Goal: Task Accomplishment & Management: Complete application form

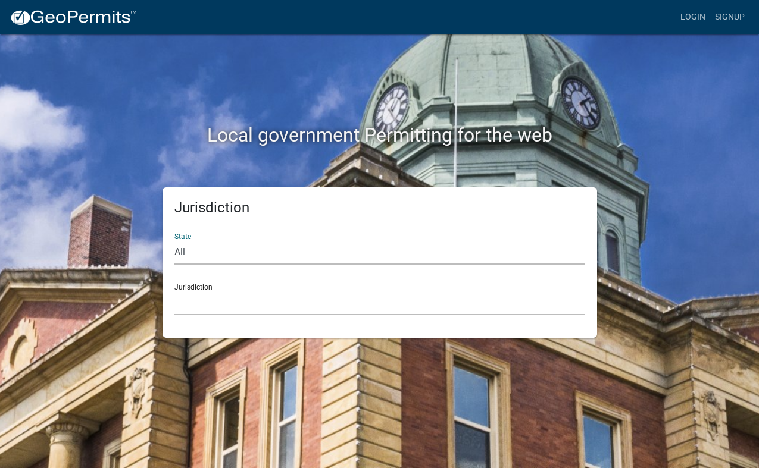
select select "Indiana"
click option "Indiana" at bounding box center [0, 0] width 0 height 0
click at [174, 291] on select "City of Charlestown, Indiana City of Jeffersonville, Indiana City of Logansport…" at bounding box center [379, 303] width 411 height 24
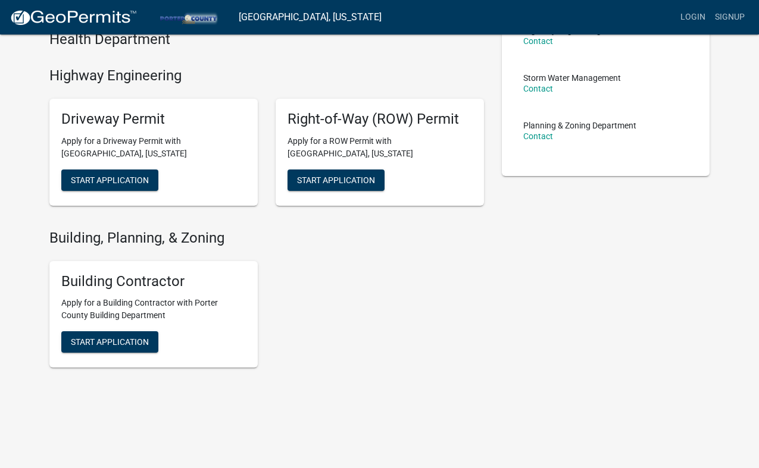
scroll to position [255, 0]
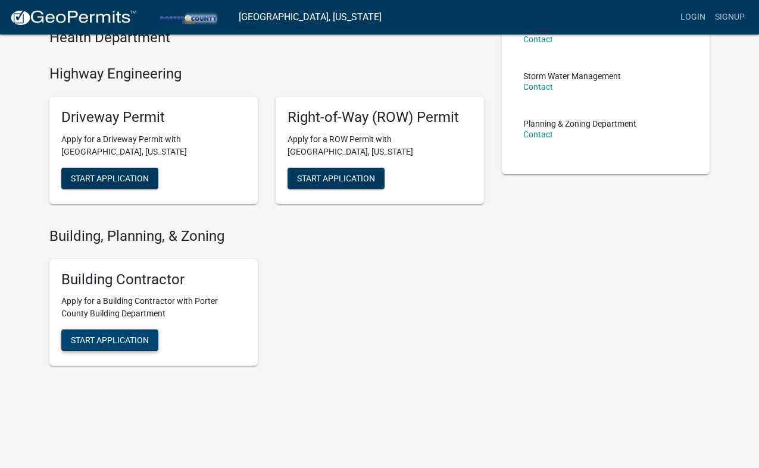
click at [111, 340] on span "Start Application" at bounding box center [110, 341] width 78 height 10
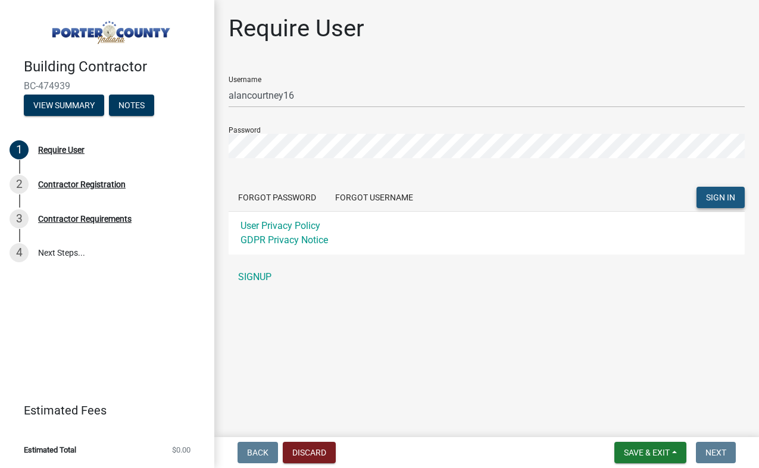
click at [709, 199] on span "SIGN IN" at bounding box center [720, 198] width 29 height 10
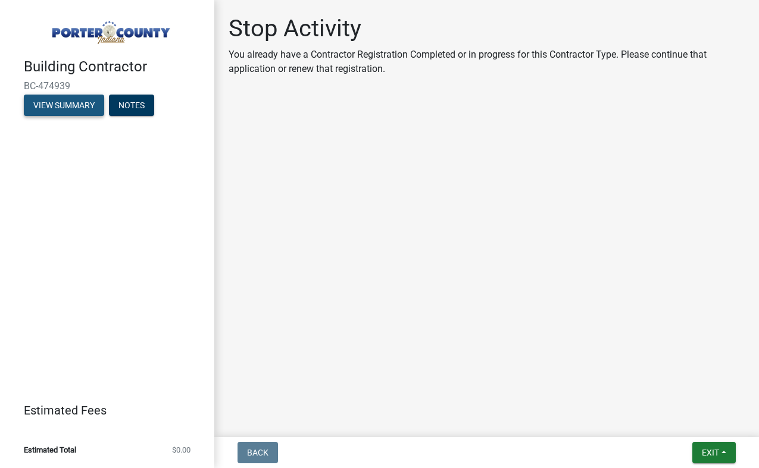
click at [67, 106] on button "View Summary" at bounding box center [64, 105] width 80 height 21
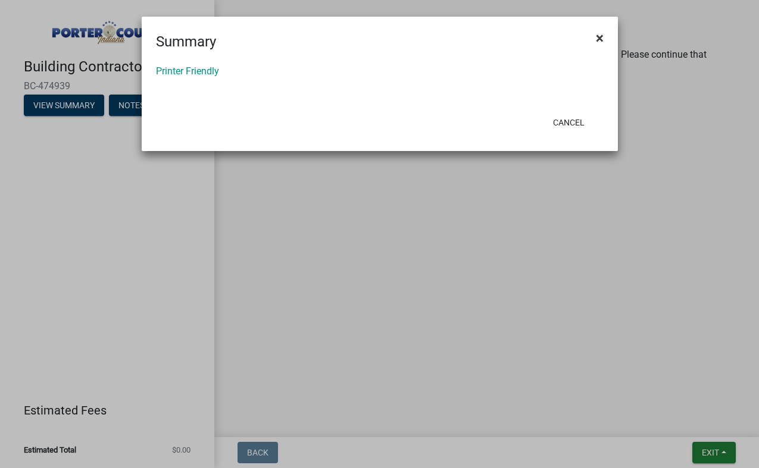
click at [596, 37] on span "×" at bounding box center [600, 38] width 8 height 17
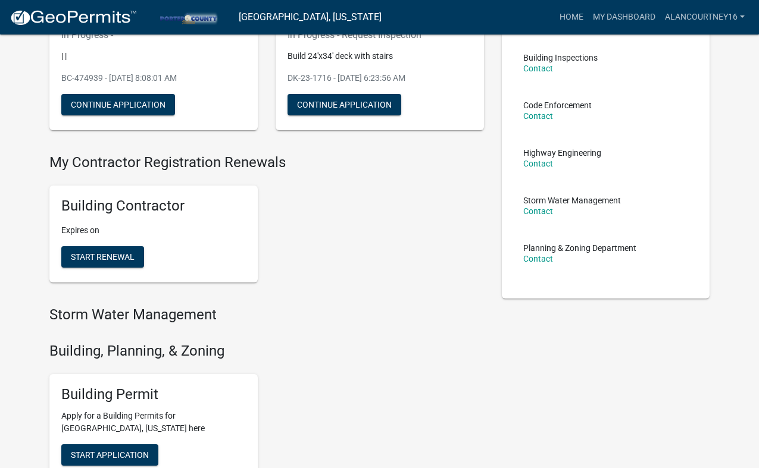
scroll to position [152, 0]
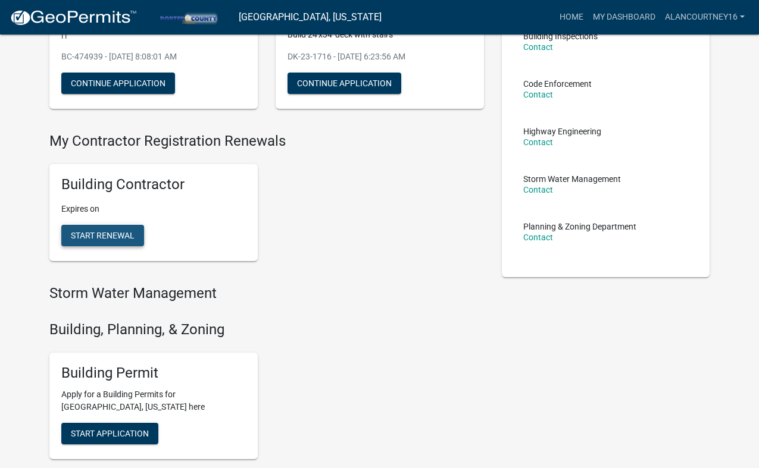
click at [101, 237] on span "Start Renewal" at bounding box center [103, 236] width 64 height 10
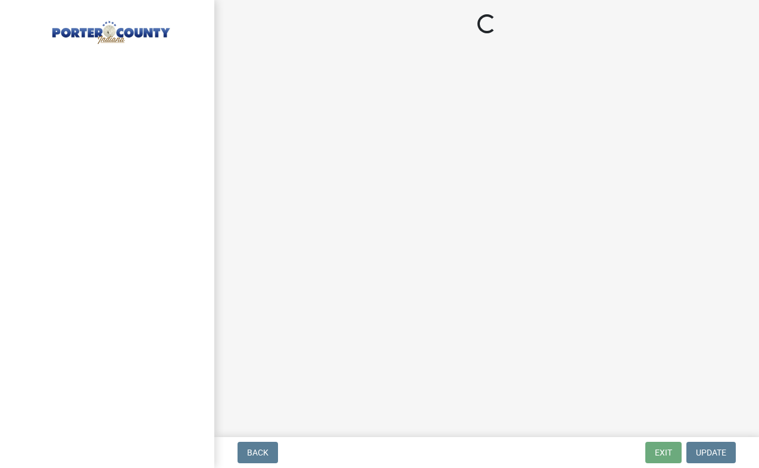
select select "IN"
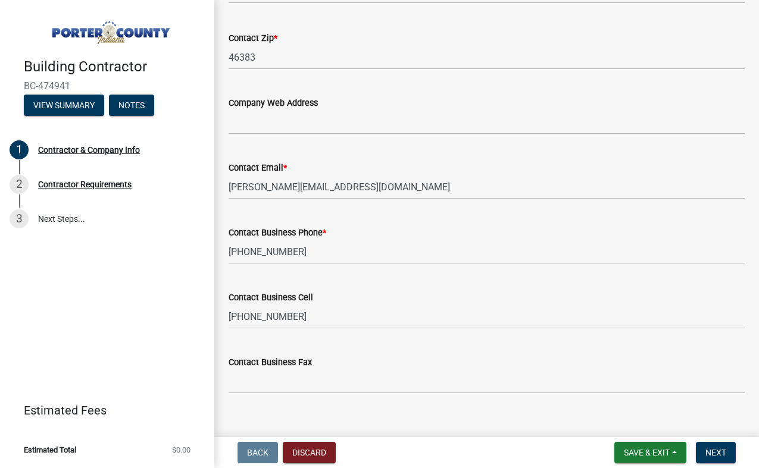
scroll to position [605, 0]
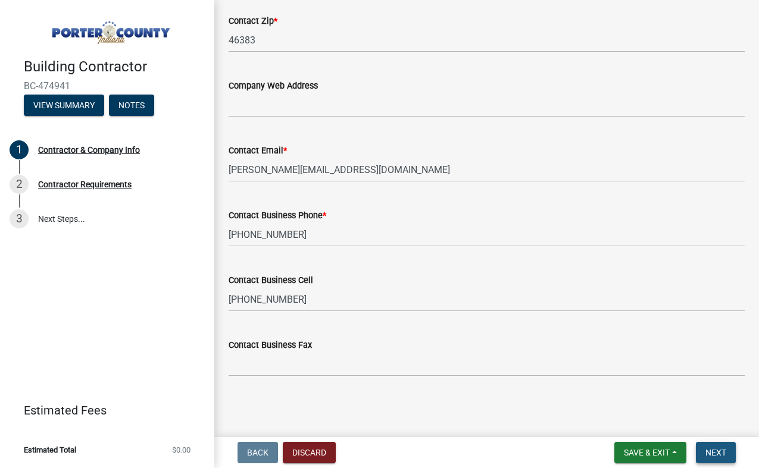
click at [708, 450] on span "Next" at bounding box center [715, 453] width 21 height 10
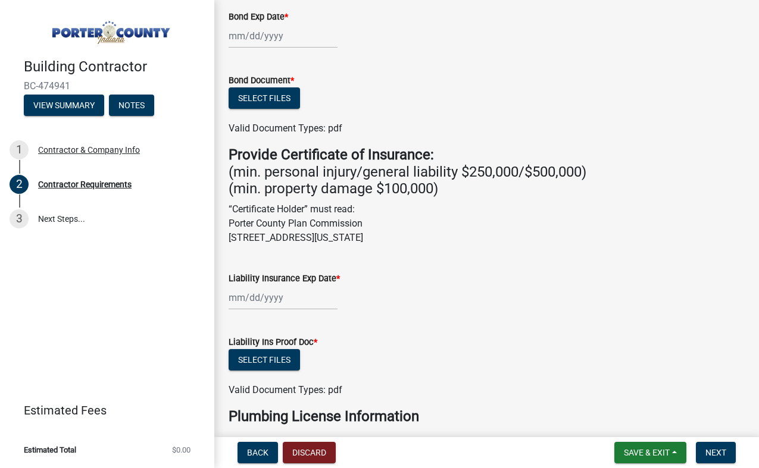
scroll to position [0, 0]
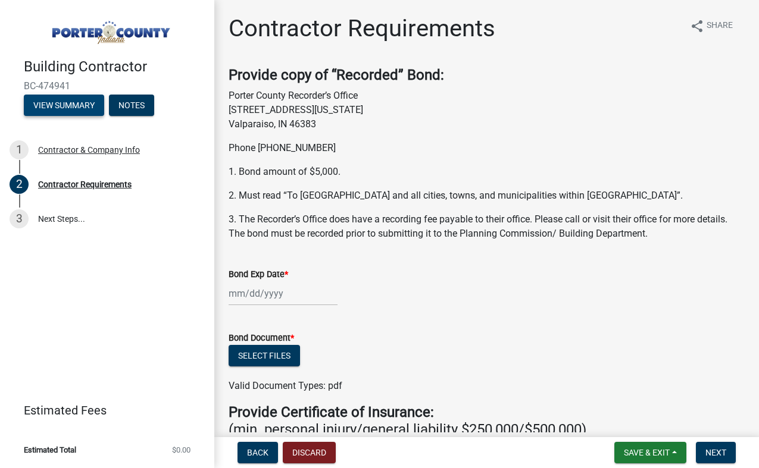
click at [61, 104] on button "View Summary" at bounding box center [64, 105] width 80 height 21
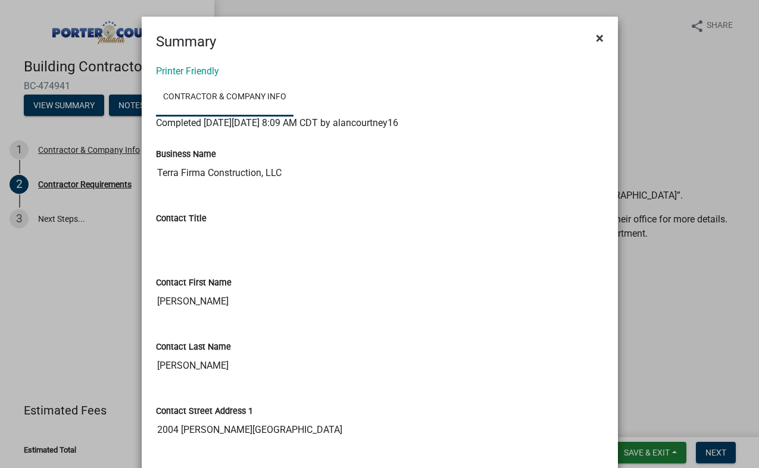
click at [599, 37] on span "×" at bounding box center [600, 38] width 8 height 17
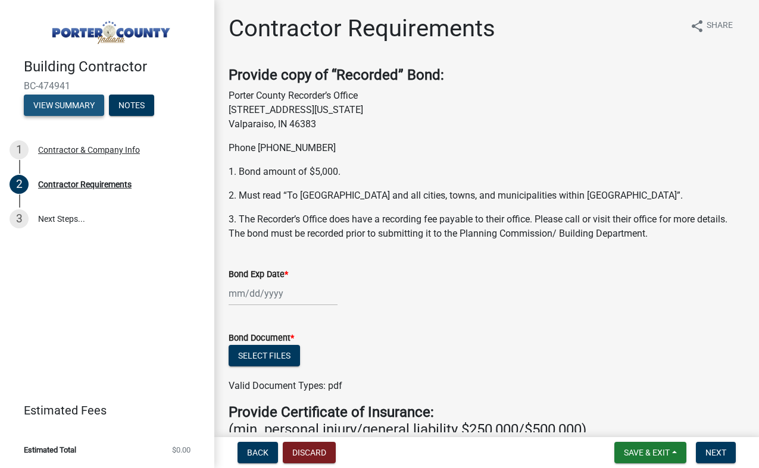
click at [70, 107] on button "View Summary" at bounding box center [64, 105] width 80 height 21
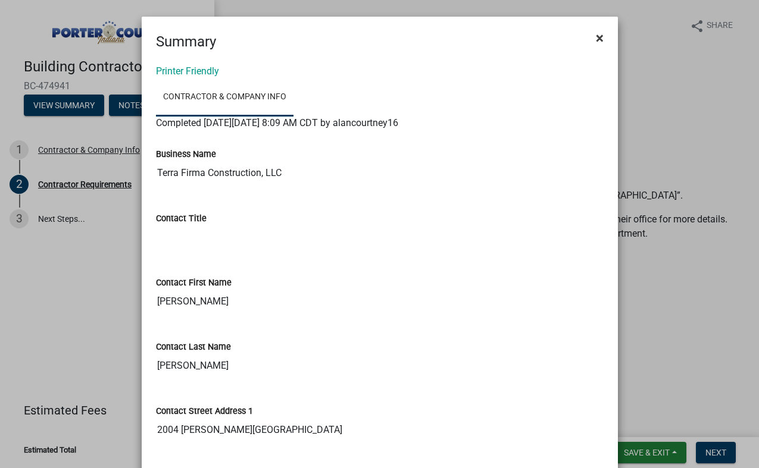
click at [603, 39] on span "×" at bounding box center [600, 38] width 8 height 17
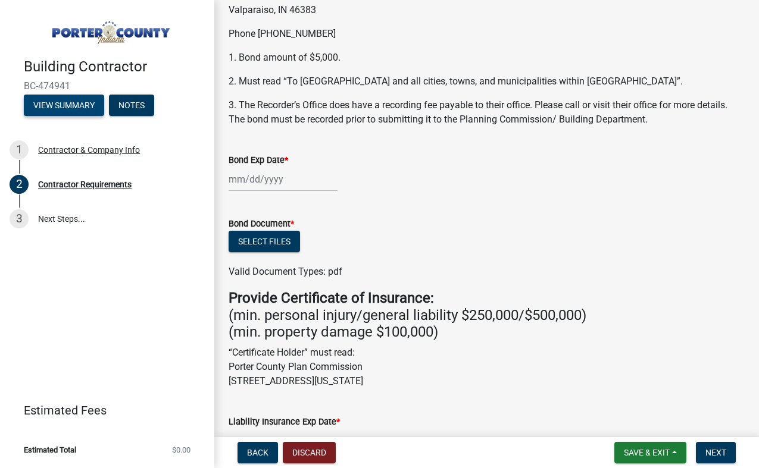
scroll to position [121, 0]
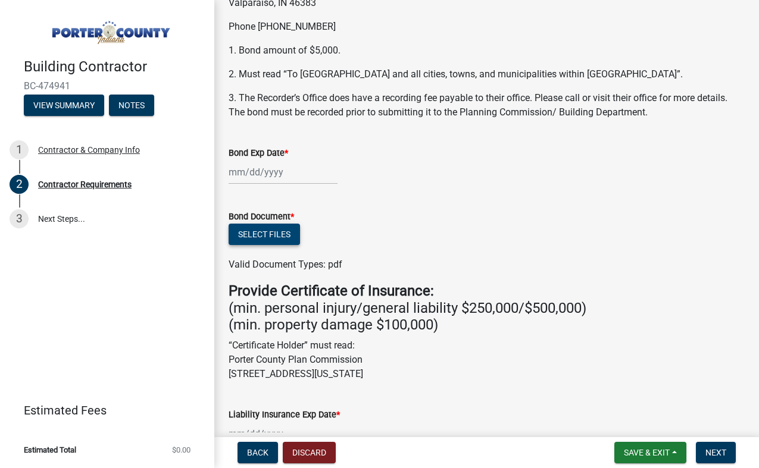
click at [266, 237] on button "Select files" at bounding box center [264, 234] width 71 height 21
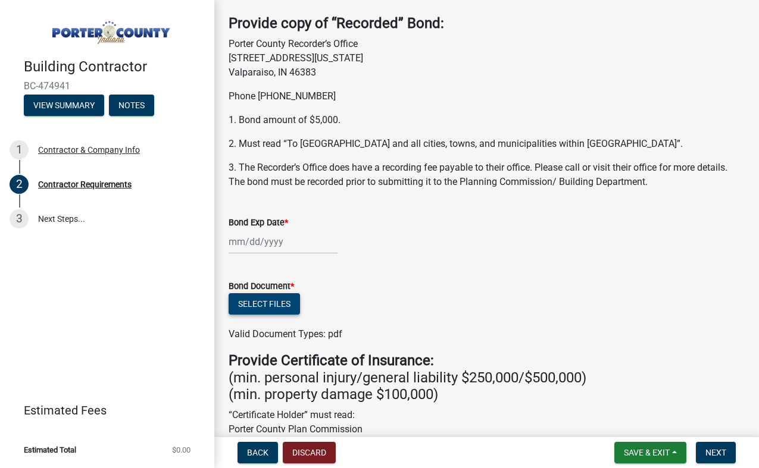
scroll to position [56, 0]
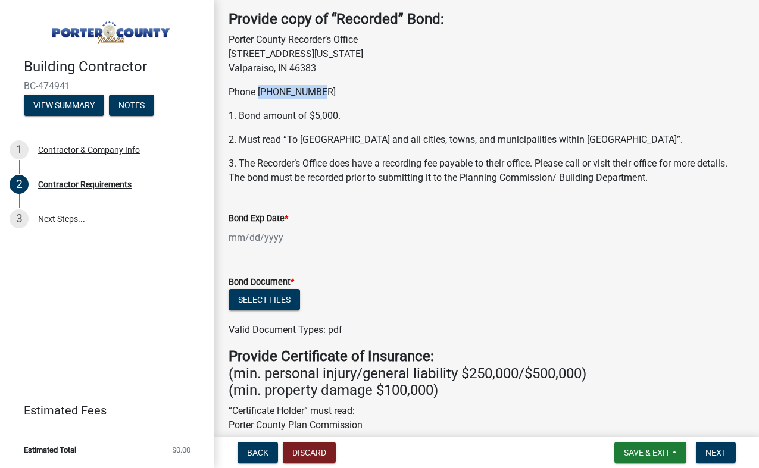
drag, startPoint x: 317, startPoint y: 92, endPoint x: 260, endPoint y: 92, distance: 57.1
click at [260, 92] on p "Phone 219-465-3465" at bounding box center [487, 92] width 516 height 14
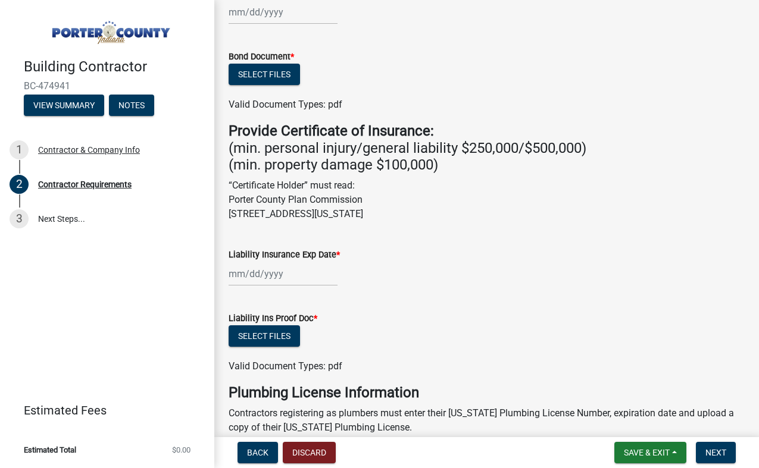
scroll to position [187, 0]
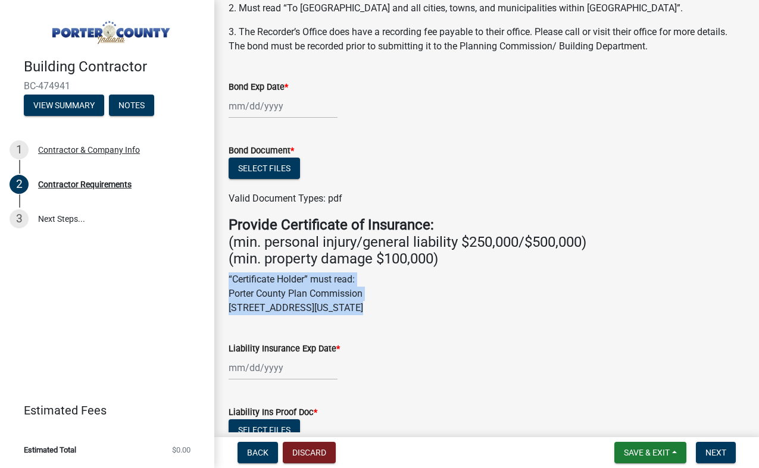
drag, startPoint x: 229, startPoint y: 280, endPoint x: 430, endPoint y: 323, distance: 205.7
click at [430, 323] on wm-data-entity-input "Provide Certificate of Insurance: (min. personal injury/general liability $250,…" at bounding box center [487, 271] width 516 height 108
copy div "“Certificate Holder” must read: Porter County Plan Commission 155 Indiana Avenu…"
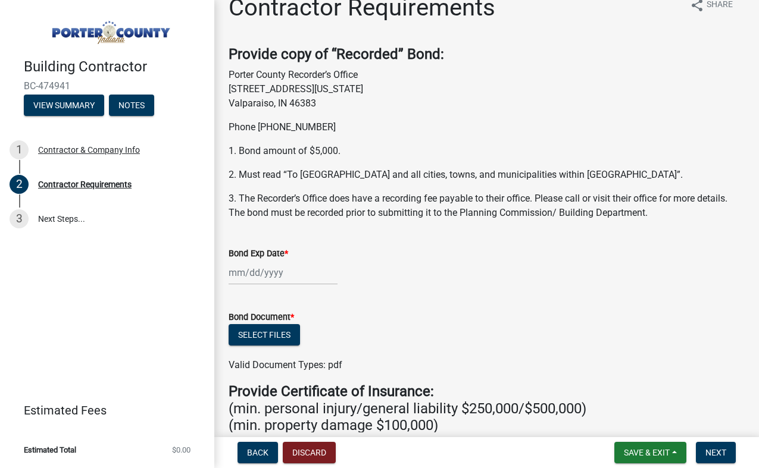
scroll to position [0, 0]
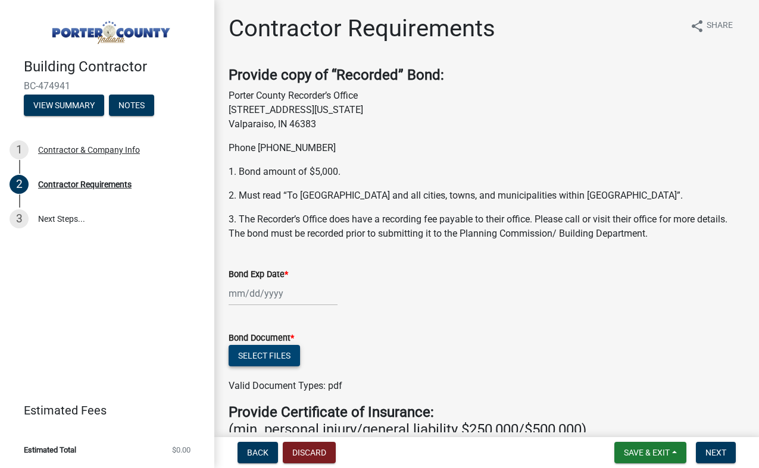
click at [258, 357] on button "Select files" at bounding box center [264, 355] width 71 height 21
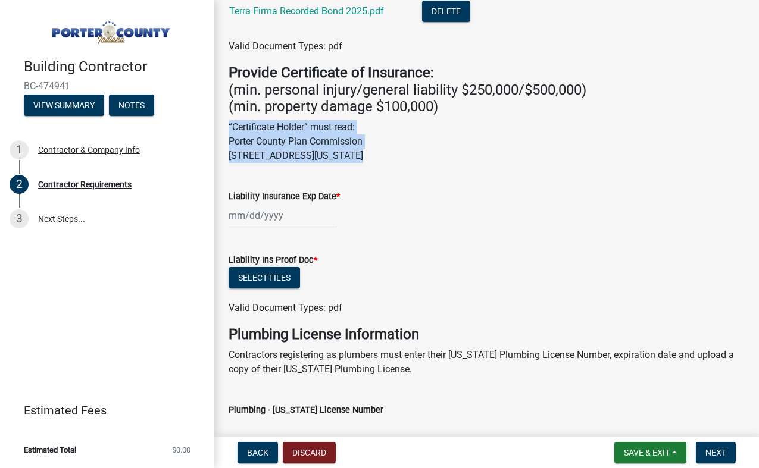
scroll to position [384, 0]
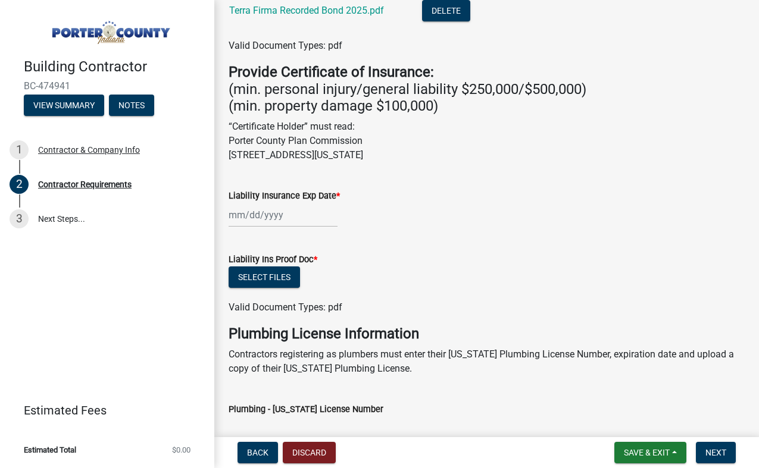
click at [437, 198] on div "Liability Insurance Exp Date *" at bounding box center [487, 196] width 516 height 14
click at [271, 278] on button "Select files" at bounding box center [264, 277] width 71 height 21
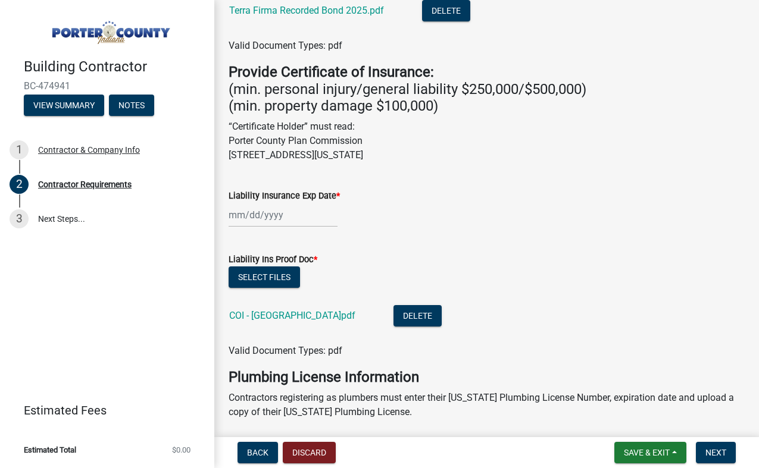
click at [237, 214] on input "Liability Insurance Exp Date *" at bounding box center [283, 215] width 109 height 24
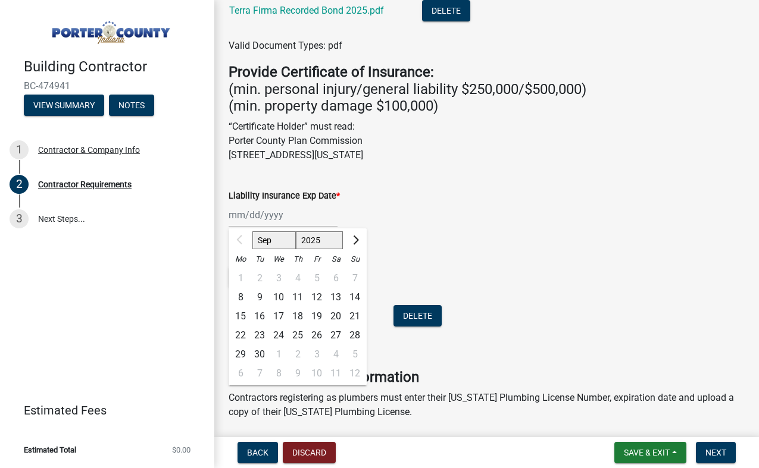
click at [242, 240] on div at bounding box center [241, 240] width 24 height 19
click at [239, 212] on input "Liability Insurance Exp Date *" at bounding box center [283, 215] width 109 height 24
type input "08/25/2026"
click at [287, 220] on input "08/25/2026" at bounding box center [283, 215] width 109 height 24
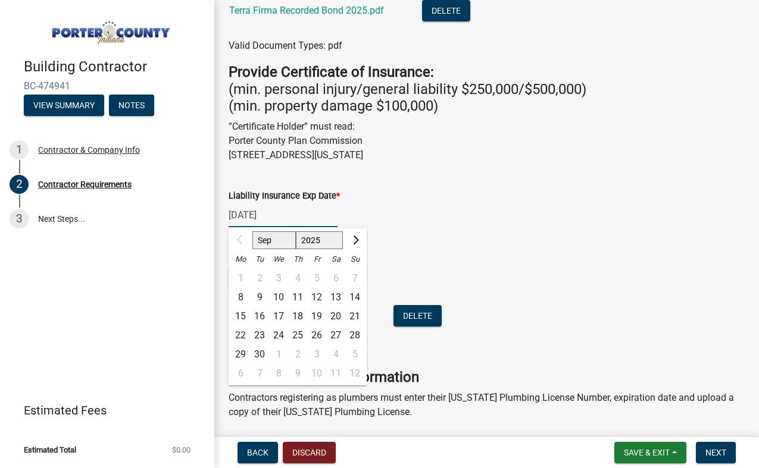
click at [287, 220] on input "08/25/2026" at bounding box center [283, 215] width 109 height 24
click at [355, 239] on span "Next month" at bounding box center [354, 240] width 9 height 9
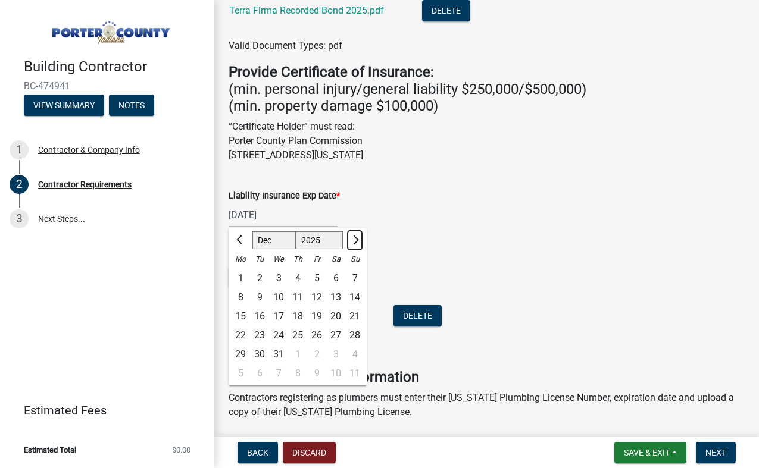
select select "1"
select select "2026"
click at [355, 240] on span "Next month" at bounding box center [354, 240] width 9 height 9
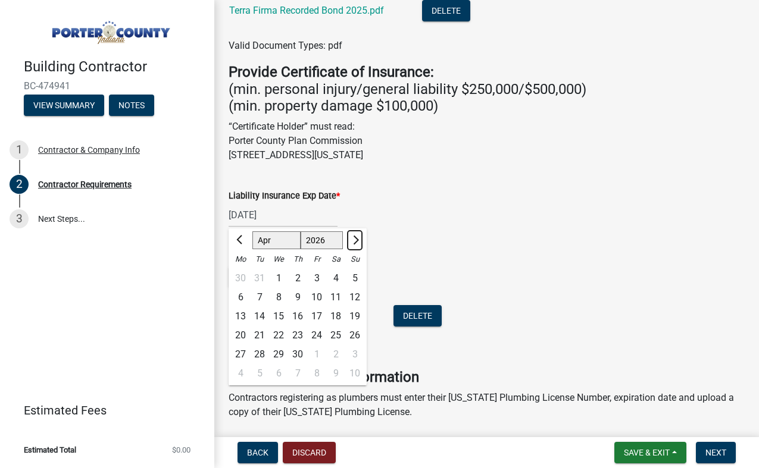
click at [355, 240] on span "Next month" at bounding box center [354, 240] width 9 height 9
select select "8"
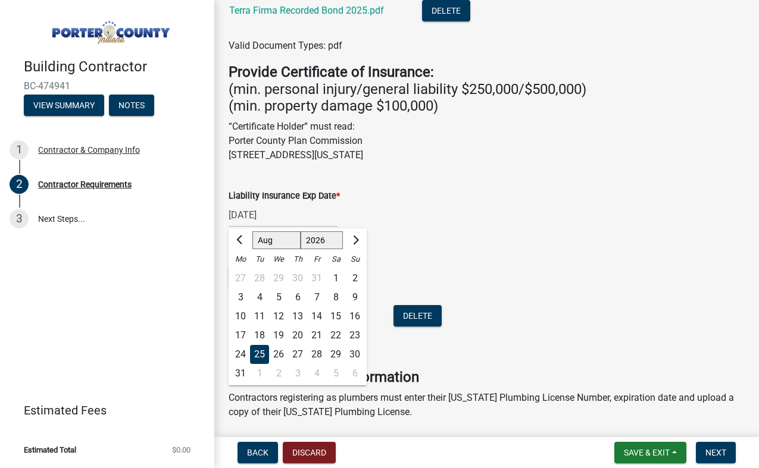
click at [278, 356] on div "26" at bounding box center [278, 354] width 19 height 19
type input "08/26/2026"
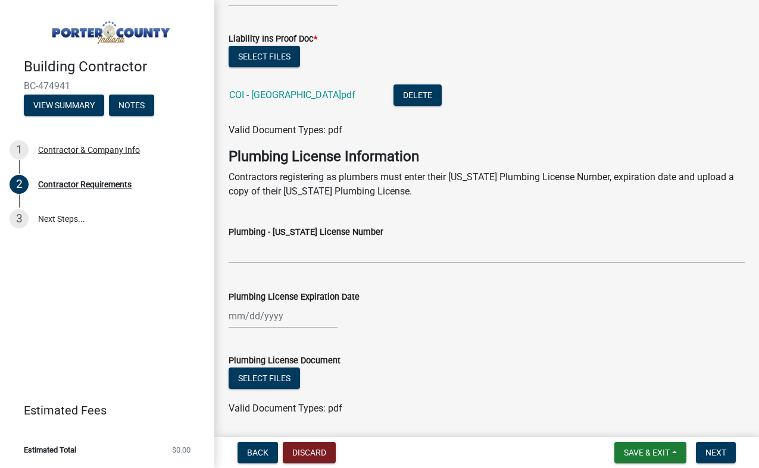
scroll to position [646, 0]
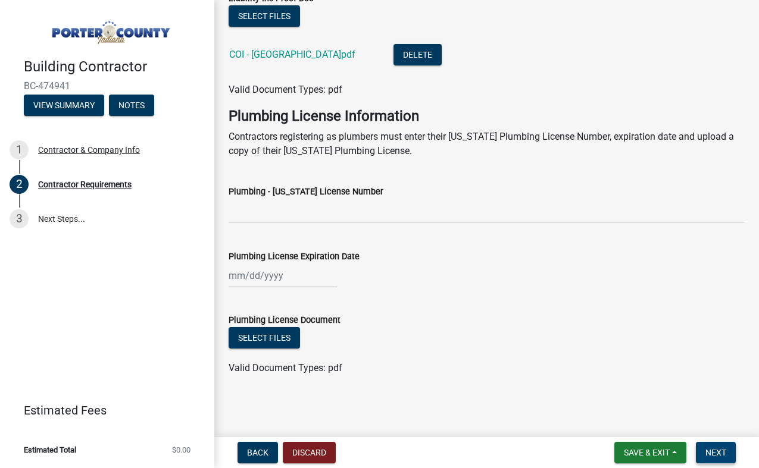
click at [715, 454] on span "Next" at bounding box center [715, 453] width 21 height 10
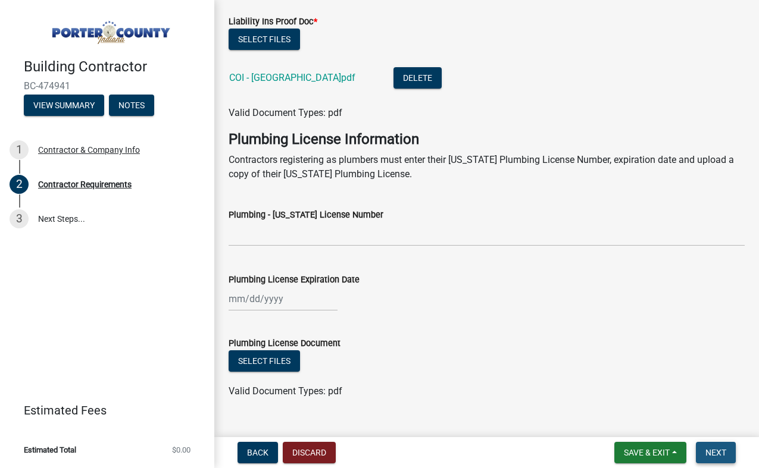
scroll to position [670, 0]
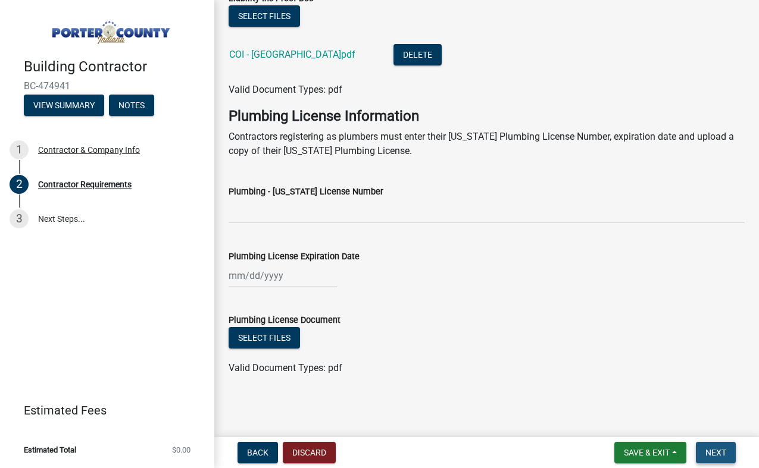
click at [713, 450] on span "Next" at bounding box center [715, 453] width 21 height 10
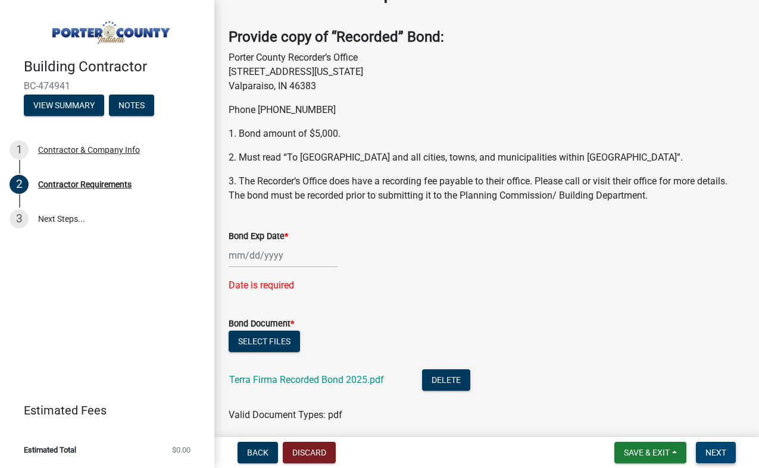
scroll to position [37, 0]
click at [273, 258] on input "Bond Exp Date *" at bounding box center [283, 256] width 109 height 24
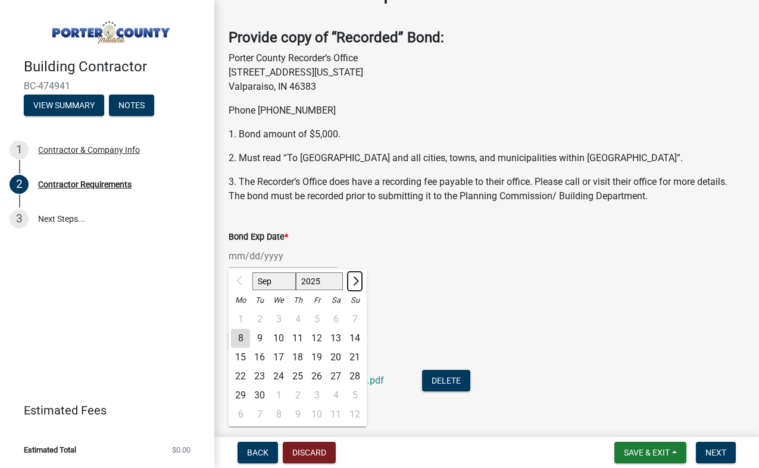
click at [359, 284] on button "Next month" at bounding box center [355, 281] width 14 height 19
select select "1"
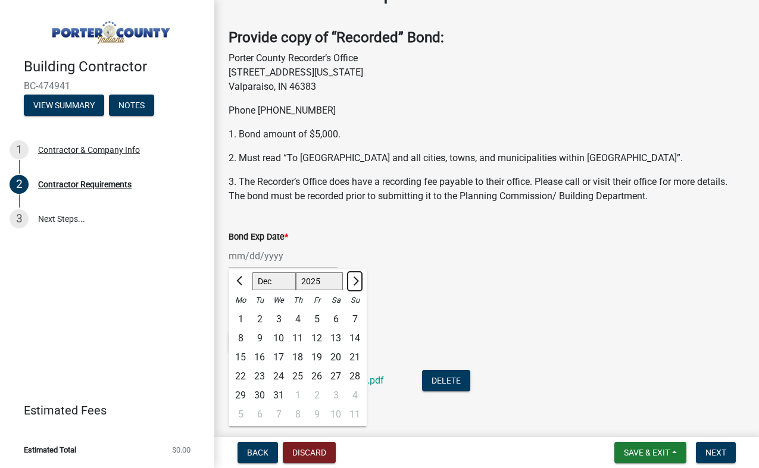
select select "2026"
click at [359, 284] on button "Next month" at bounding box center [355, 281] width 14 height 19
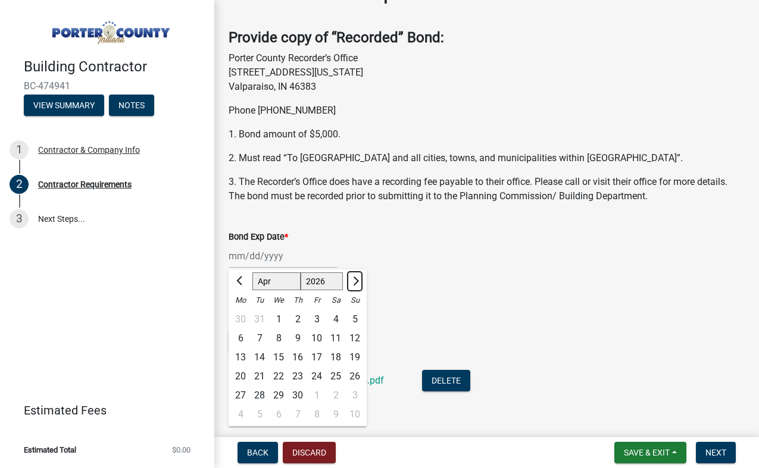
select select "5"
click at [278, 379] on div "20" at bounding box center [278, 376] width 19 height 19
type input "05/20/2026"
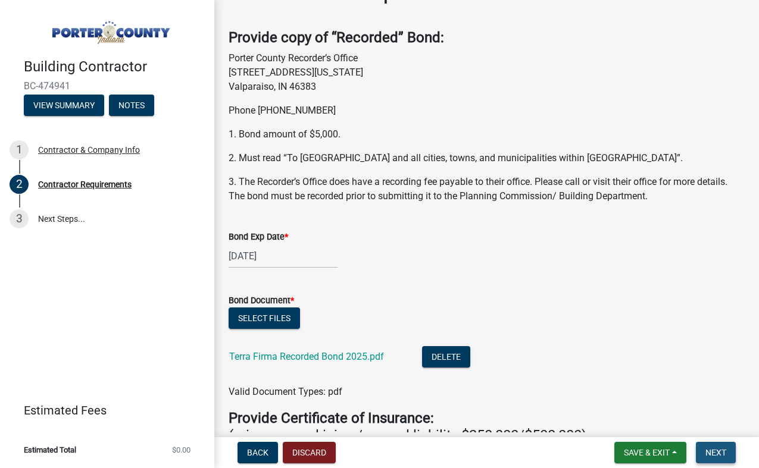
click at [714, 446] on button "Next" at bounding box center [716, 452] width 40 height 21
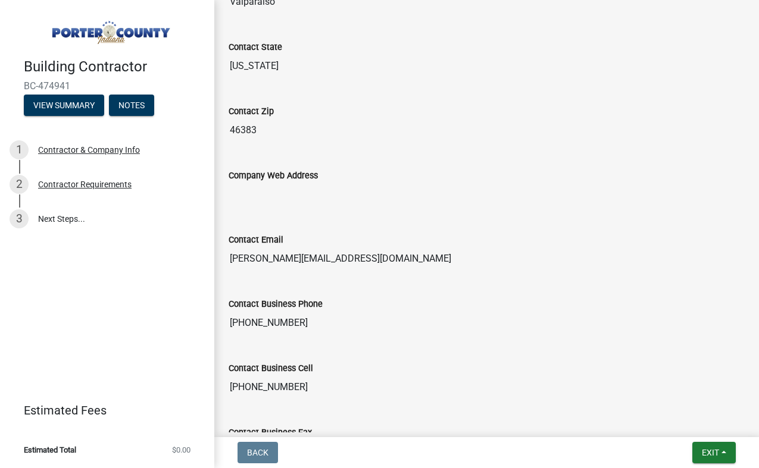
scroll to position [671, 0]
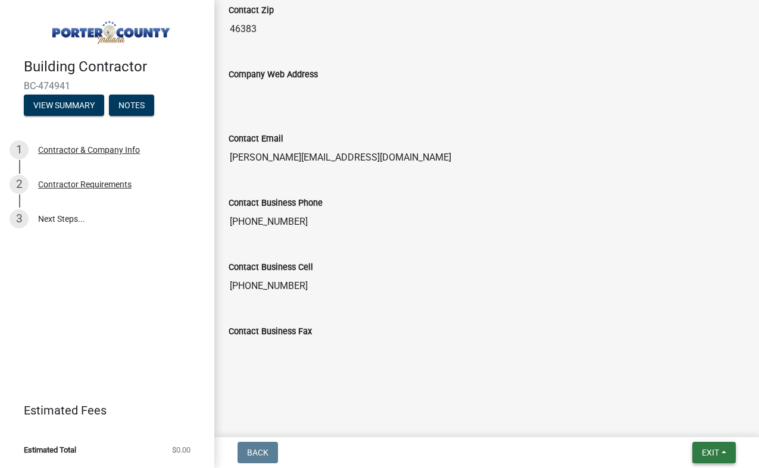
click at [705, 452] on span "Exit" at bounding box center [710, 453] width 17 height 10
click at [667, 423] on button "Save & Exit" at bounding box center [687, 422] width 95 height 29
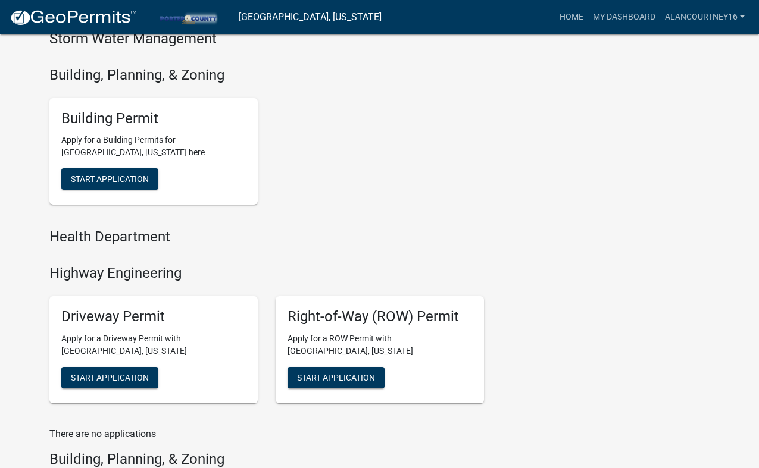
scroll to position [409, 0]
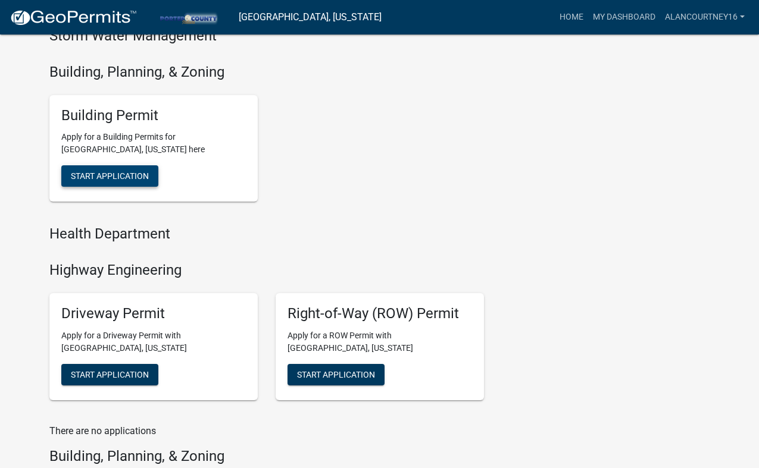
click at [99, 180] on span "Start Application" at bounding box center [110, 176] width 78 height 10
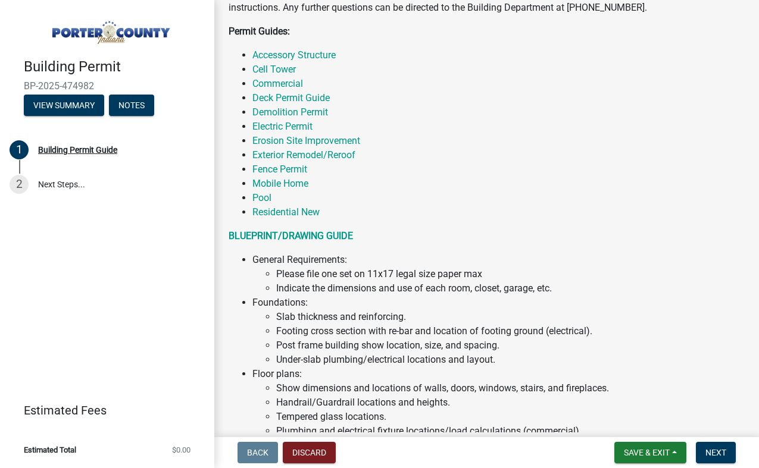
scroll to position [294, 0]
click at [305, 101] on link "Deck Permit Guide" at bounding box center [290, 97] width 77 height 11
click at [277, 99] on link "Deck Permit Guide" at bounding box center [290, 97] width 77 height 11
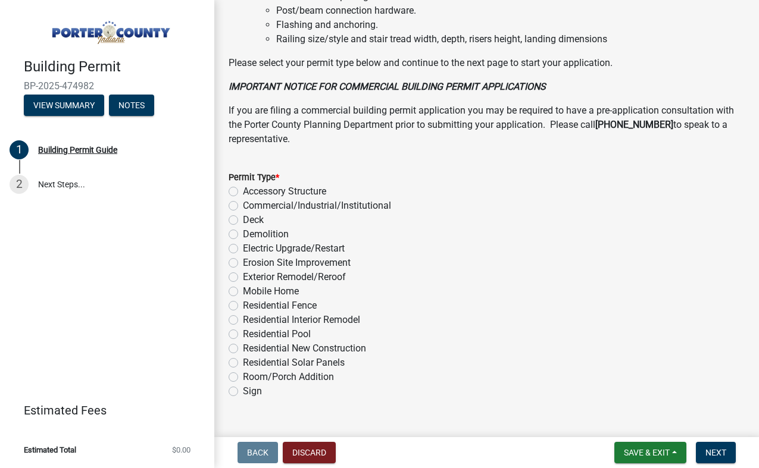
scroll to position [965, 0]
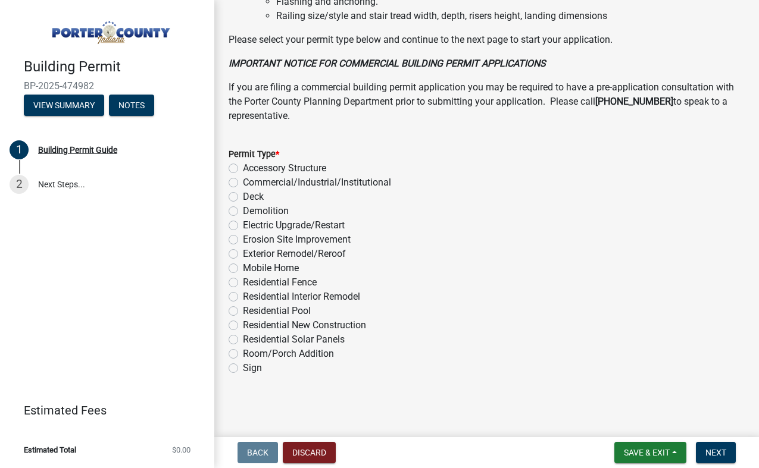
click at [243, 199] on label "Deck" at bounding box center [253, 197] width 21 height 14
click at [243, 198] on input "Deck" at bounding box center [247, 194] width 8 height 8
radio input "true"
click at [721, 450] on span "Next" at bounding box center [715, 453] width 21 height 10
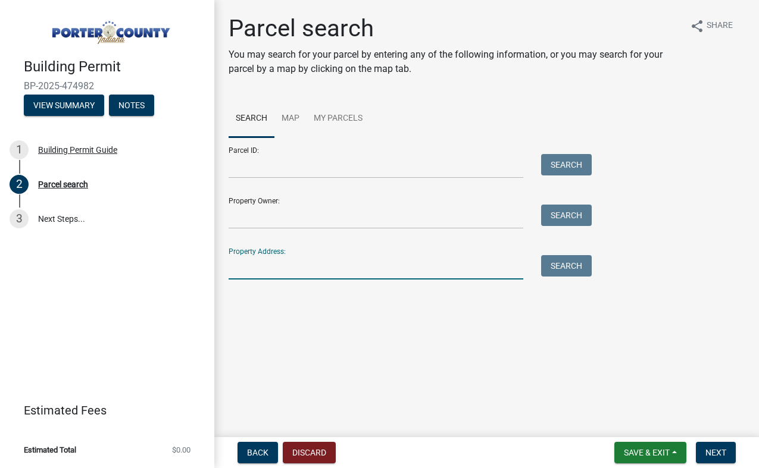
click at [250, 269] on input "Property Address:" at bounding box center [376, 267] width 295 height 24
click at [259, 273] on input "Property Address:" at bounding box center [376, 267] width 295 height 24
click at [565, 274] on button "Search" at bounding box center [566, 265] width 51 height 21
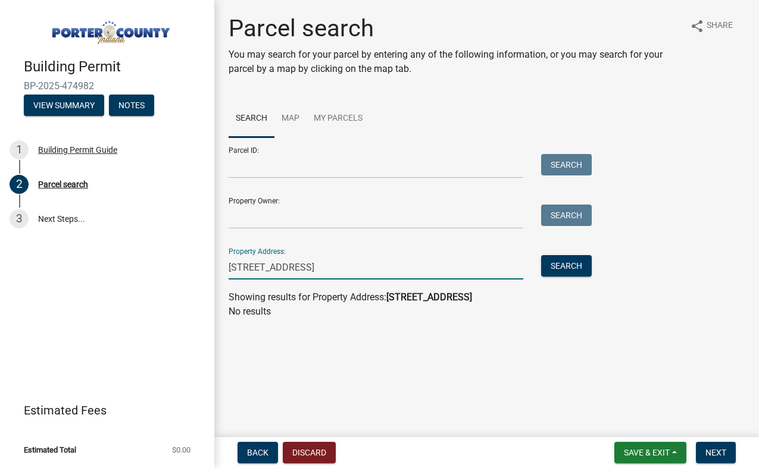
drag, startPoint x: 393, startPoint y: 267, endPoint x: 298, endPoint y: 271, distance: 95.3
click at [298, 271] on input "241 eagle ridge valparaiso, IN 46383" at bounding box center [376, 267] width 295 height 24
click at [579, 262] on button "Search" at bounding box center [566, 265] width 51 height 21
drag, startPoint x: 398, startPoint y: 268, endPoint x: 293, endPoint y: 265, distance: 105.4
click at [293, 265] on input "241 eagle ridge valparaiso, IN 46383" at bounding box center [376, 267] width 295 height 24
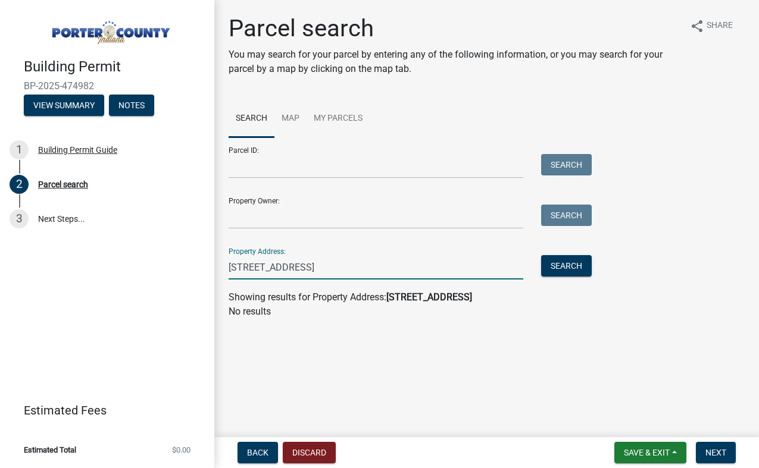
type input "241 eagle ridge Road"
click at [301, 221] on input "Property Owner:" at bounding box center [376, 217] width 295 height 24
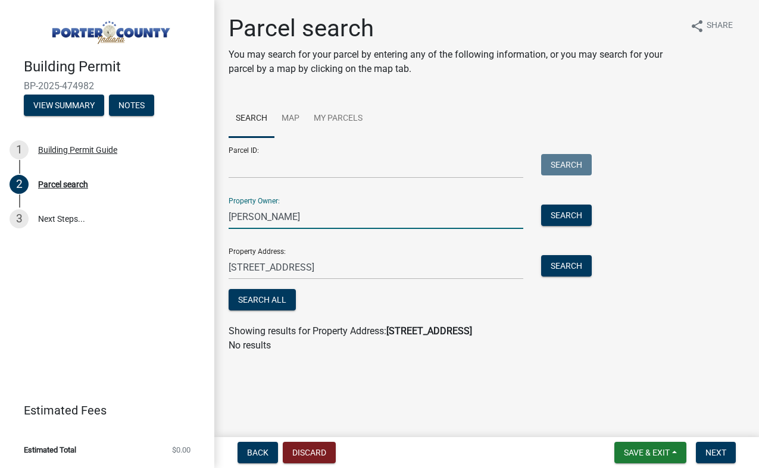
type input "John Newbury"
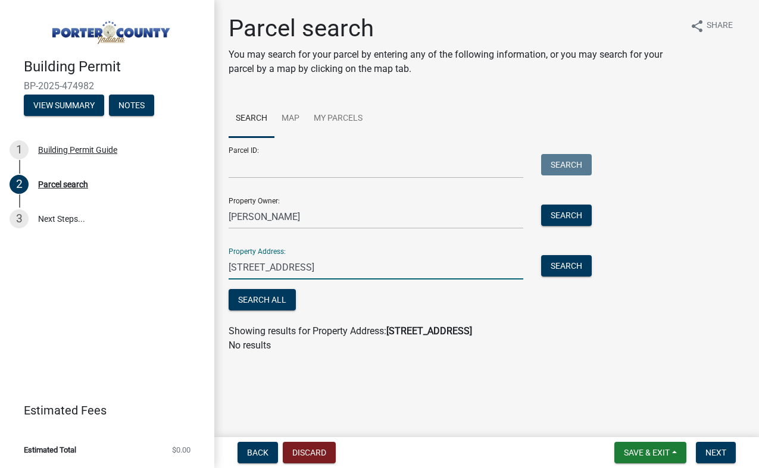
drag, startPoint x: 324, startPoint y: 267, endPoint x: 199, endPoint y: 263, distance: 125.6
click at [229, 263] on input "241 eagle ridge Road" at bounding box center [376, 267] width 295 height 24
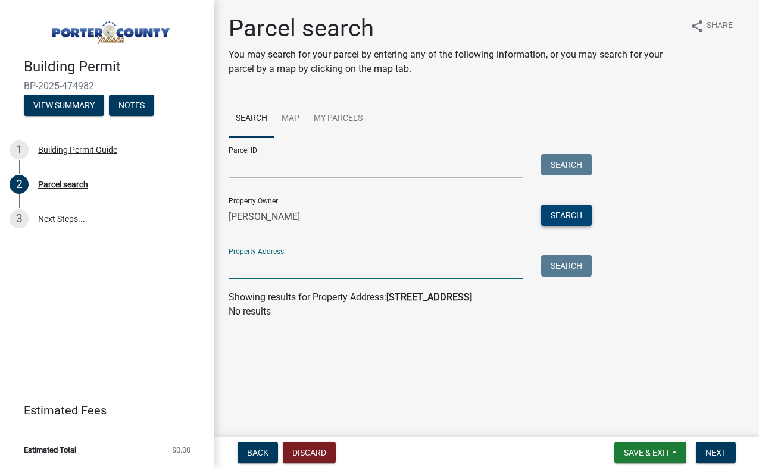
click at [567, 219] on button "Search" at bounding box center [566, 215] width 51 height 21
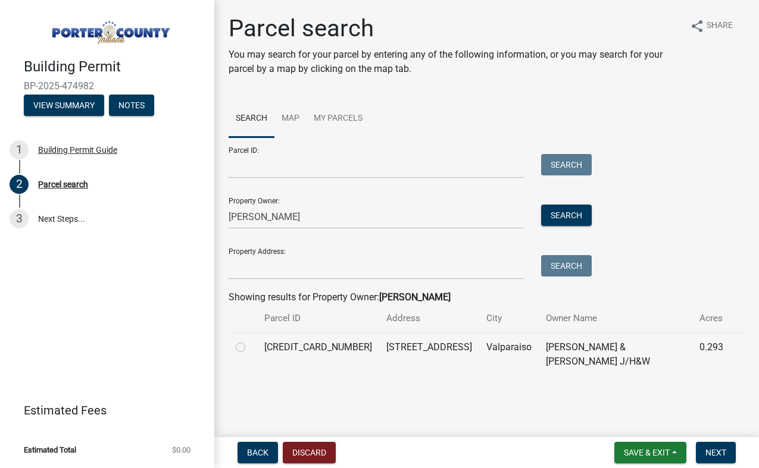
click at [250, 340] on label at bounding box center [250, 340] width 0 height 0
click at [250, 348] on input "radio" at bounding box center [254, 344] width 8 height 8
radio input "true"
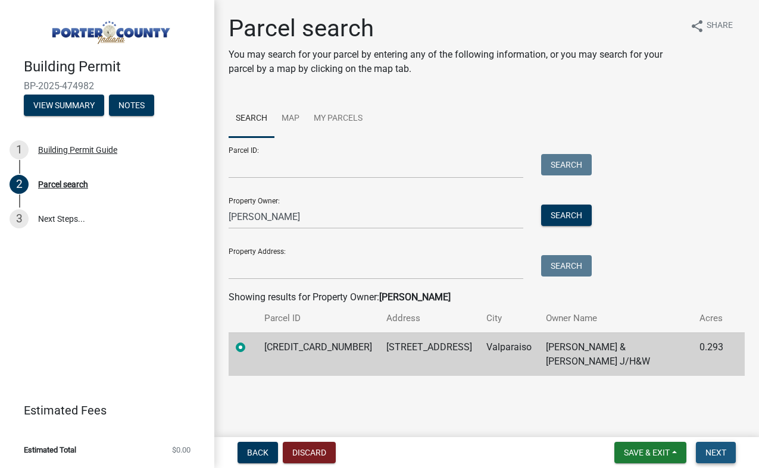
click at [723, 454] on span "Next" at bounding box center [715, 453] width 21 height 10
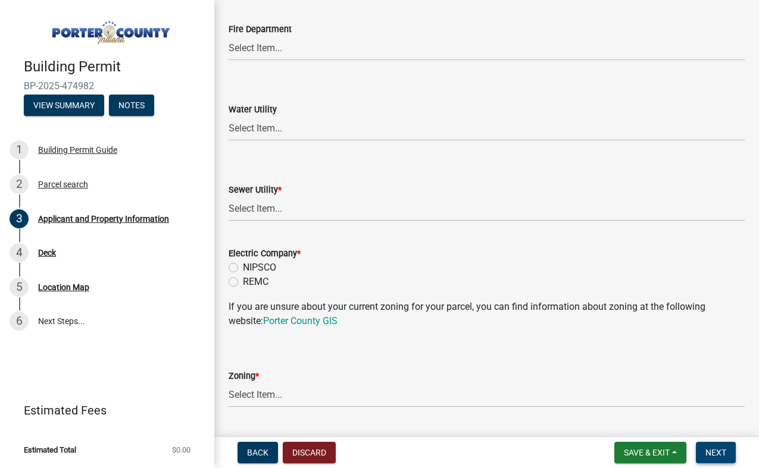
scroll to position [792, 0]
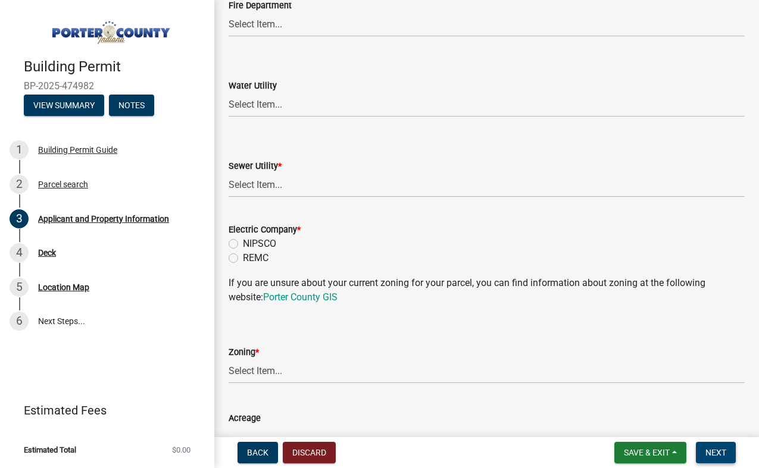
click at [724, 457] on span "Next" at bounding box center [715, 453] width 21 height 10
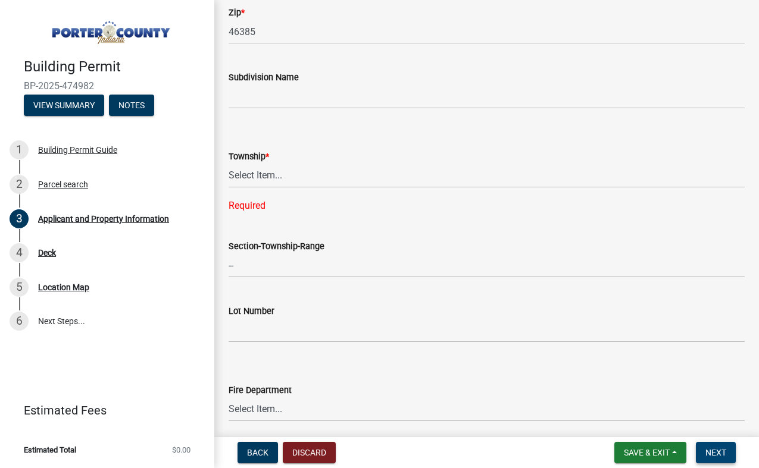
scroll to position [423, 0]
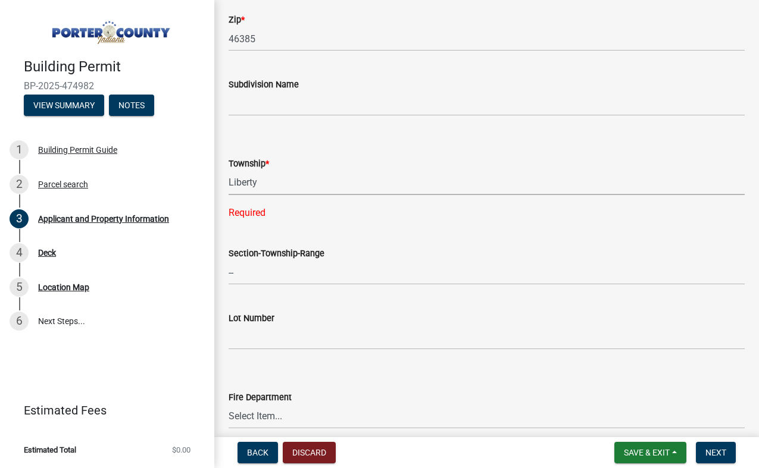
click option "Liberty" at bounding box center [0, 0] width 0 height 0
select select "403f4b3c-c23a-4b9f-b6b7-b4f73366513c"
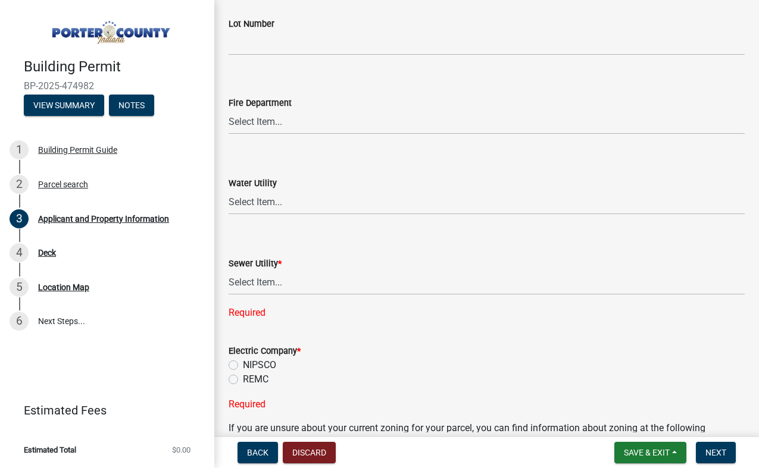
scroll to position [695, 0]
click option "Damon Run" at bounding box center [0, 0] width 0 height 0
select select "0ad13e1b-521a-4dc6-9df0-cacdfa0a780b"
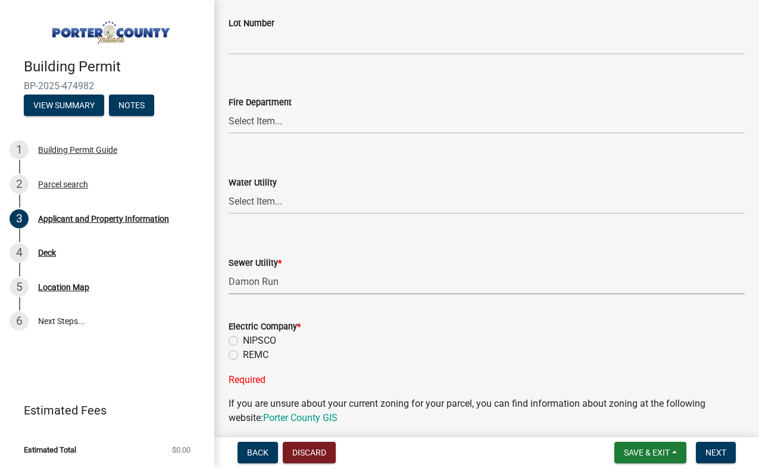
click at [243, 340] on label "NIPSCO" at bounding box center [259, 341] width 33 height 14
click at [243, 340] on input "NIPSCO" at bounding box center [247, 338] width 8 height 8
radio input "true"
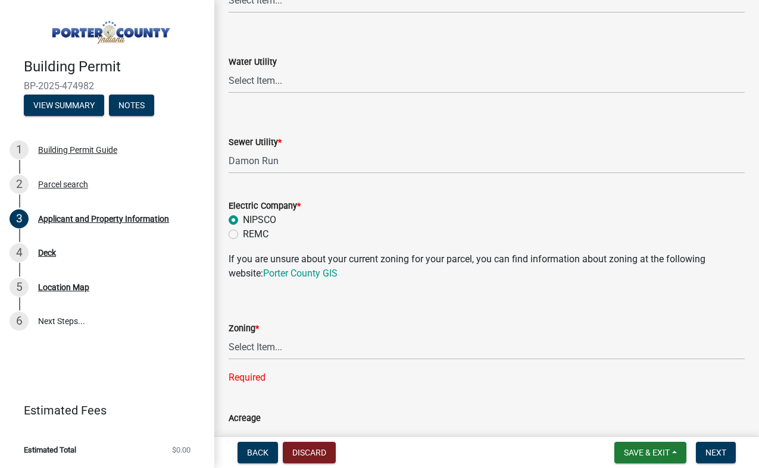
scroll to position [815, 0]
click at [229, 336] on select "Select Item... A1 A2 CH CM CN I1 I2 I3 IN MP OT P1 P2 PUD R1 R2 R3 R4 RL RR" at bounding box center [487, 348] width 516 height 24
click option "R1" at bounding box center [0, 0] width 0 height 0
select select "e2d1b1d7-ccc9-456b-9e96-e16306515997"
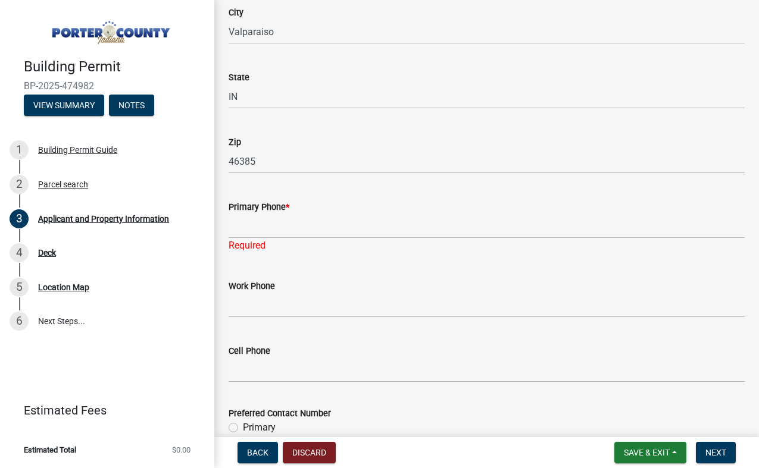
scroll to position [1437, 0]
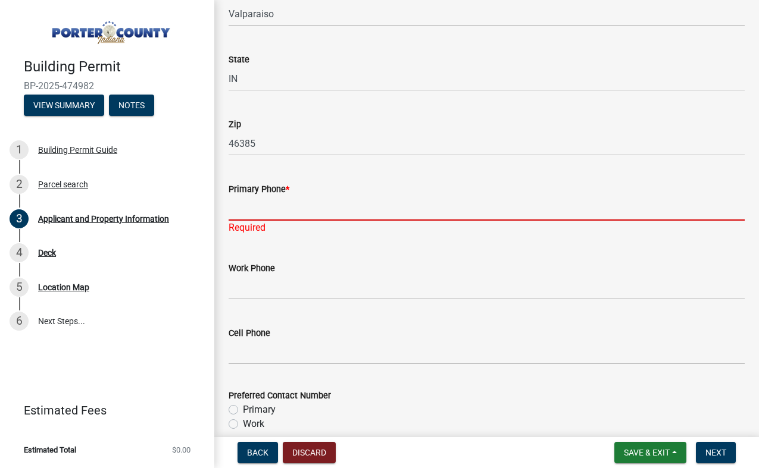
click at [290, 206] on input "Primary Phone *" at bounding box center [487, 208] width 516 height 24
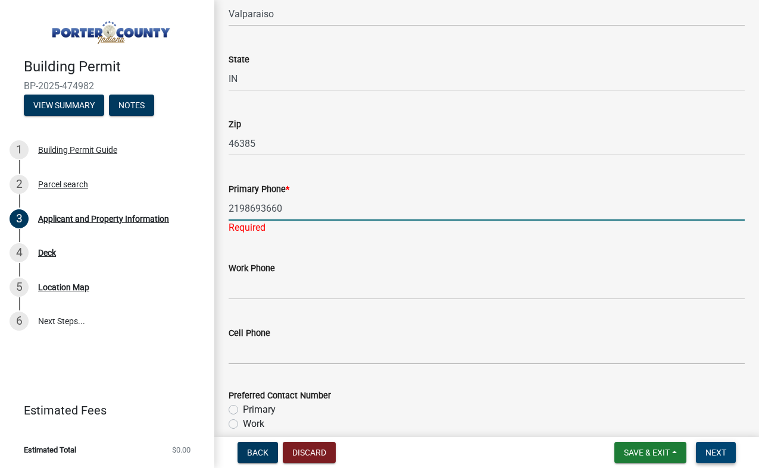
type input "2198693660"
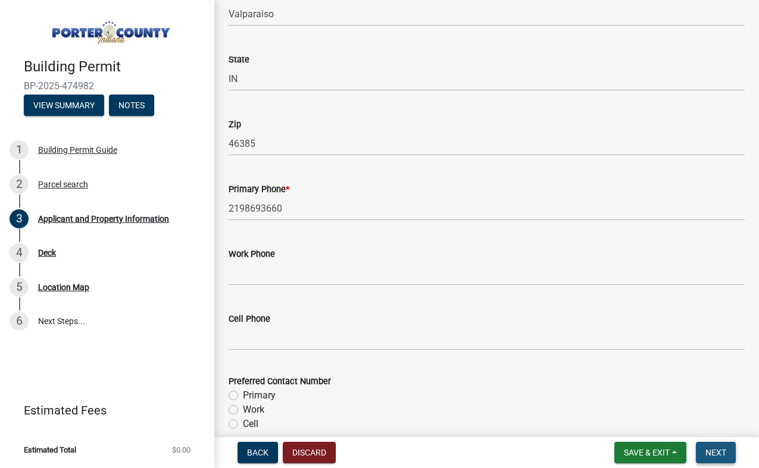
click at [714, 453] on span "Next" at bounding box center [715, 453] width 21 height 10
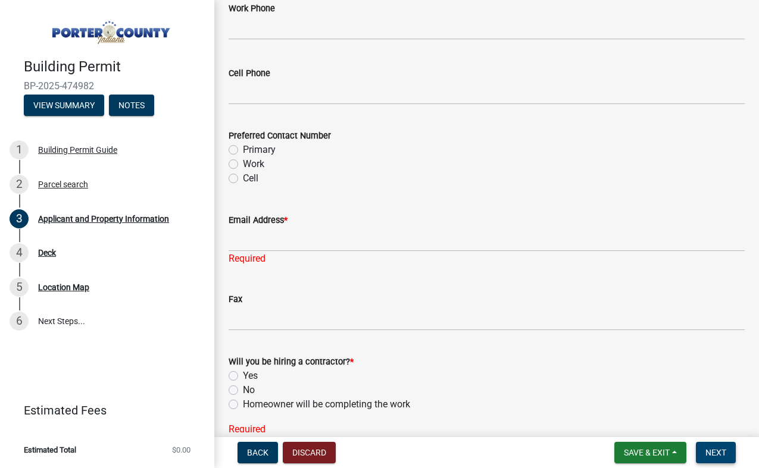
scroll to position [1691, 0]
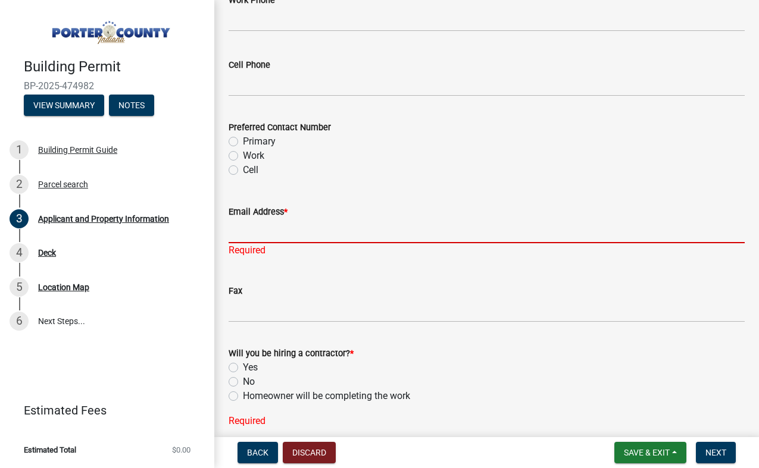
click at [237, 238] on input "Email Address *" at bounding box center [487, 231] width 516 height 24
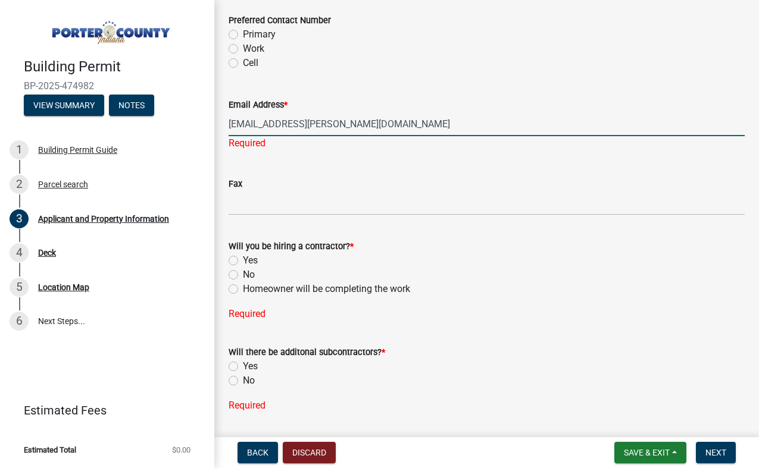
scroll to position [1834, 0]
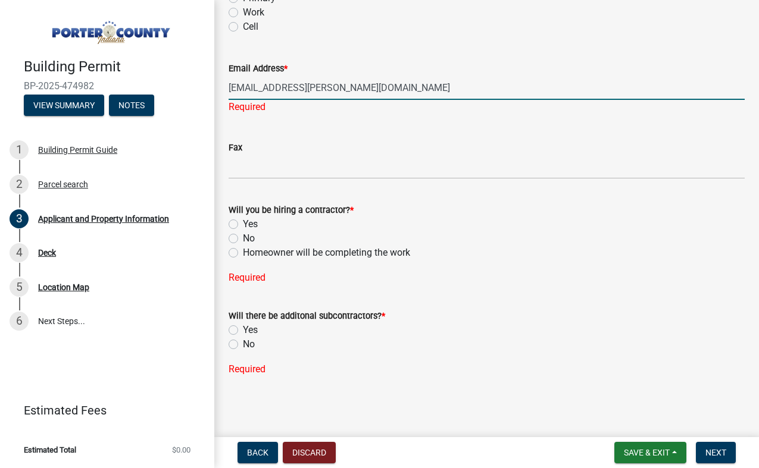
type input "newbury.john@hotmail.com"
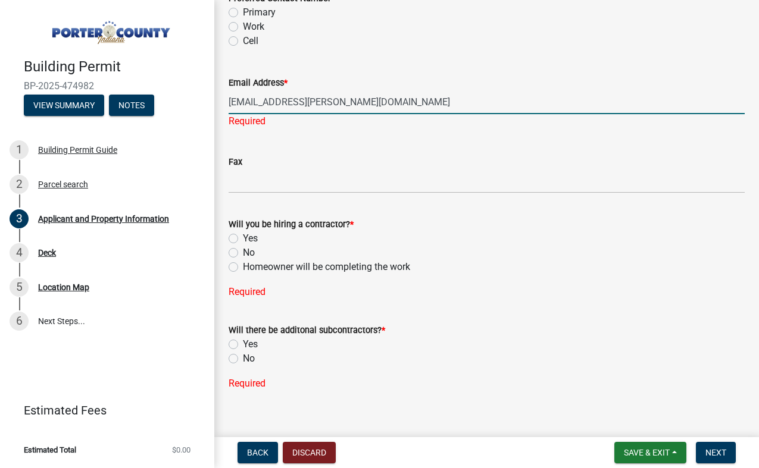
click at [243, 232] on label "Yes" at bounding box center [250, 239] width 15 height 14
click at [243, 232] on input "Yes" at bounding box center [247, 236] width 8 height 8
radio input "true"
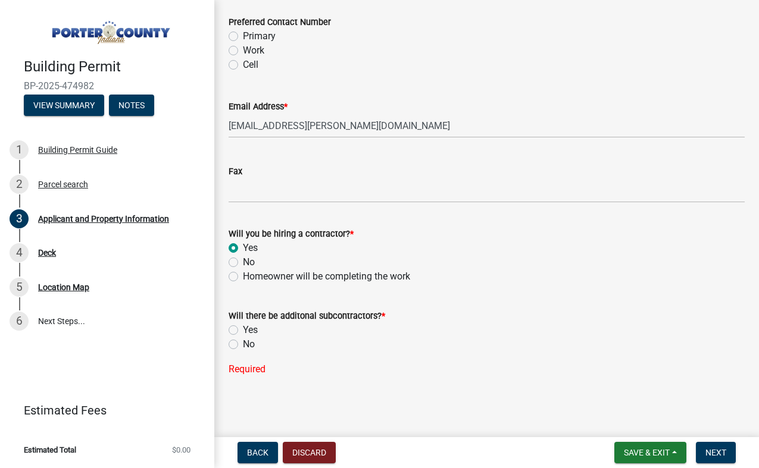
scroll to position [1796, 0]
click at [243, 348] on label "No" at bounding box center [249, 344] width 12 height 14
click at [243, 345] on input "No" at bounding box center [247, 341] width 8 height 8
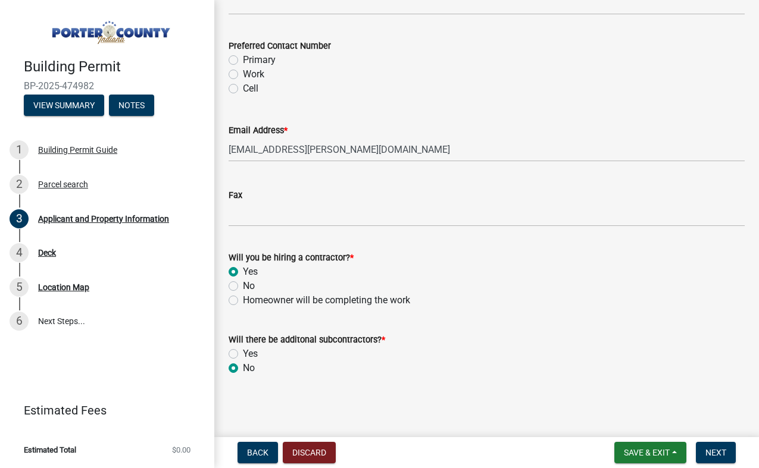
radio input "true"
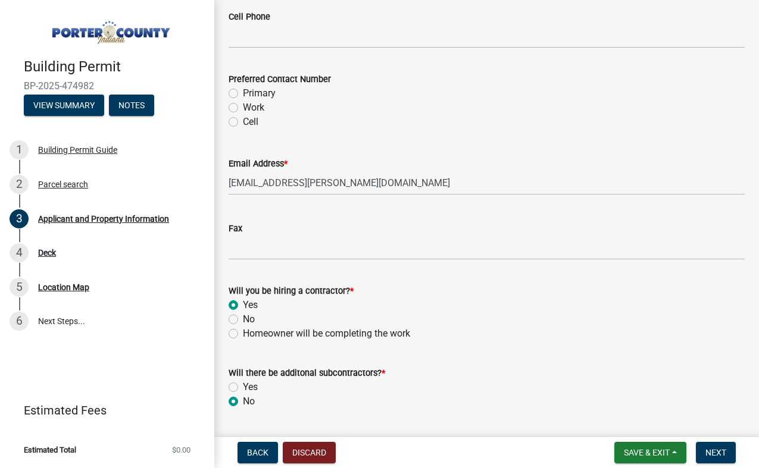
scroll to position [1772, 0]
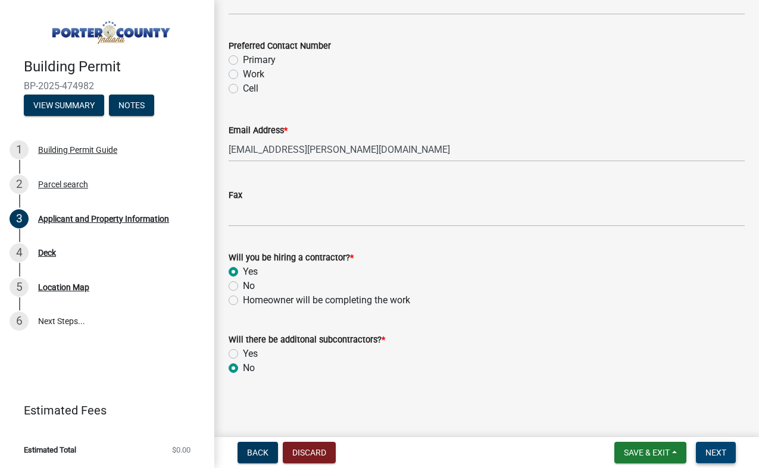
click at [718, 454] on span "Next" at bounding box center [715, 453] width 21 height 10
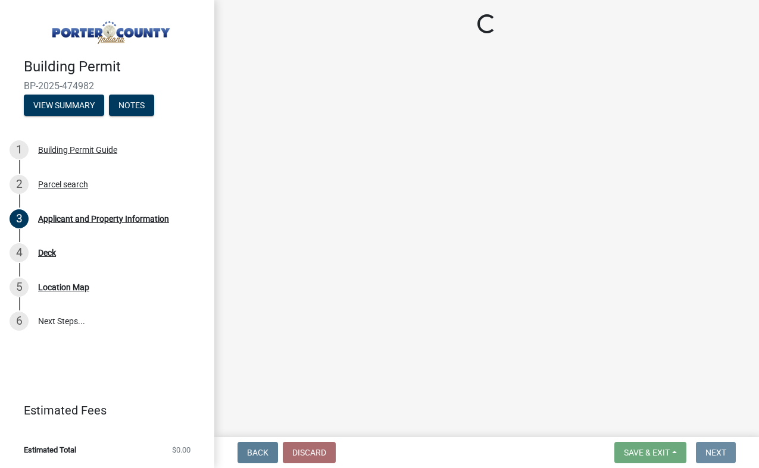
scroll to position [0, 0]
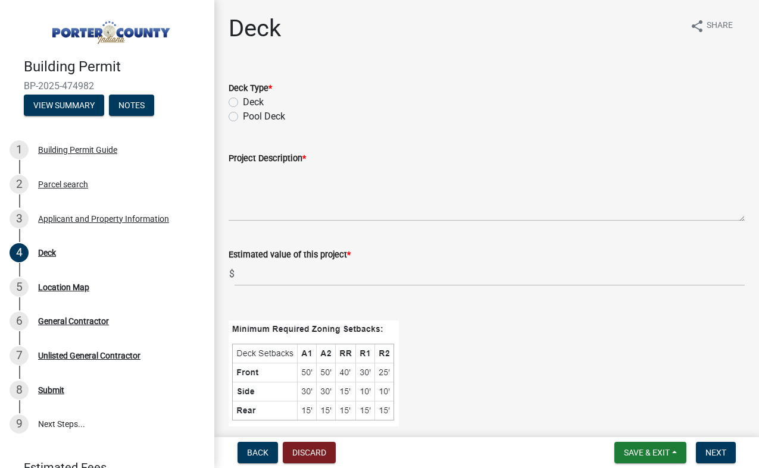
click at [243, 118] on label "Pool Deck" at bounding box center [264, 117] width 42 height 14
click at [243, 117] on input "Pool Deck" at bounding box center [247, 114] width 8 height 8
radio input "true"
click at [373, 210] on textarea "Project Description *" at bounding box center [487, 193] width 516 height 56
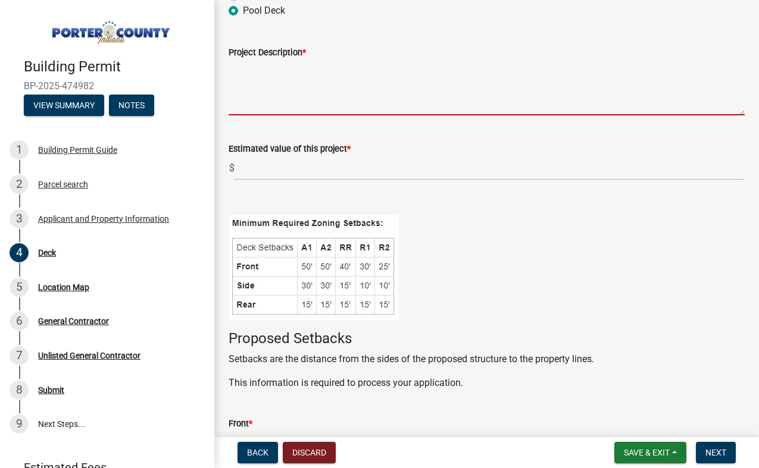
scroll to position [93, 0]
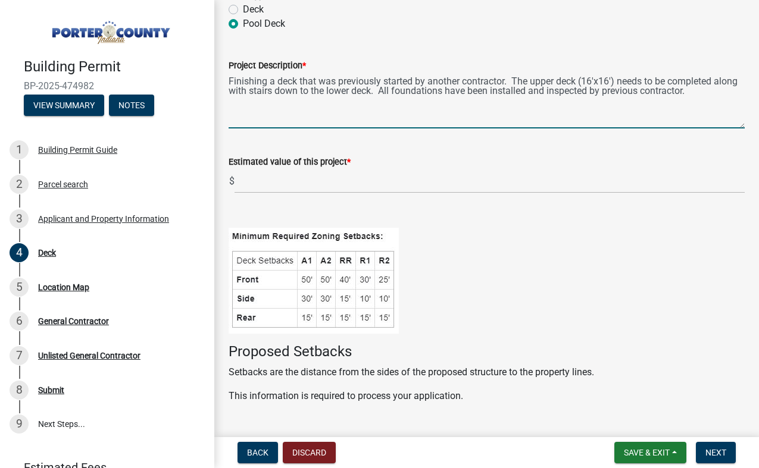
type textarea "Finishing a deck that was previously started by another contractor. The upper d…"
click at [270, 183] on input "text" at bounding box center [489, 181] width 510 height 24
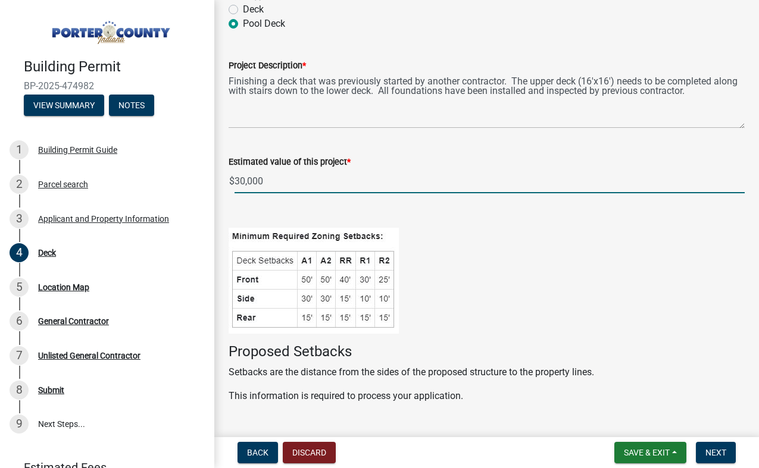
type input "30000"
click at [529, 236] on figure at bounding box center [487, 281] width 516 height 106
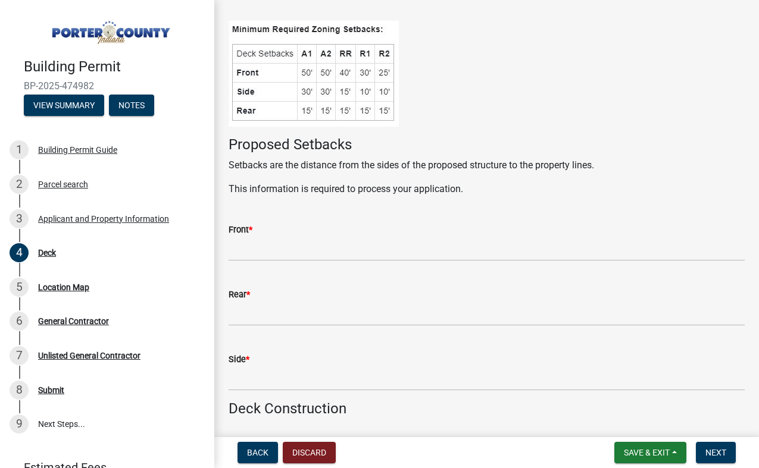
scroll to position [349, 0]
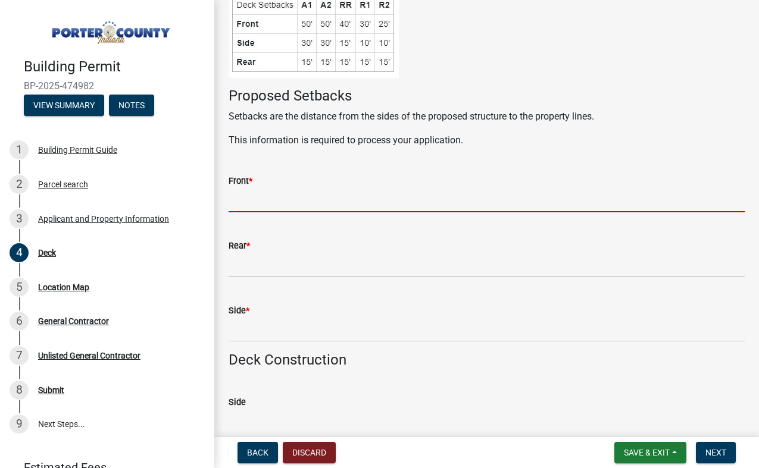
click at [278, 198] on input "Front *" at bounding box center [487, 200] width 516 height 24
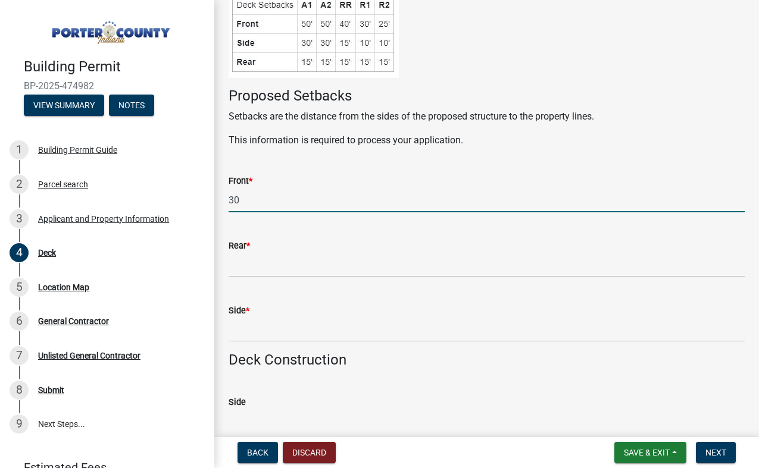
type input "30"
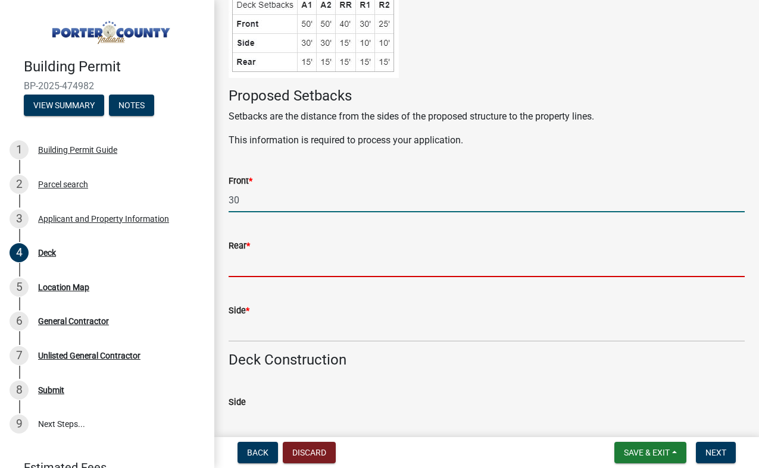
click at [255, 270] on input "Rear *" at bounding box center [487, 265] width 516 height 24
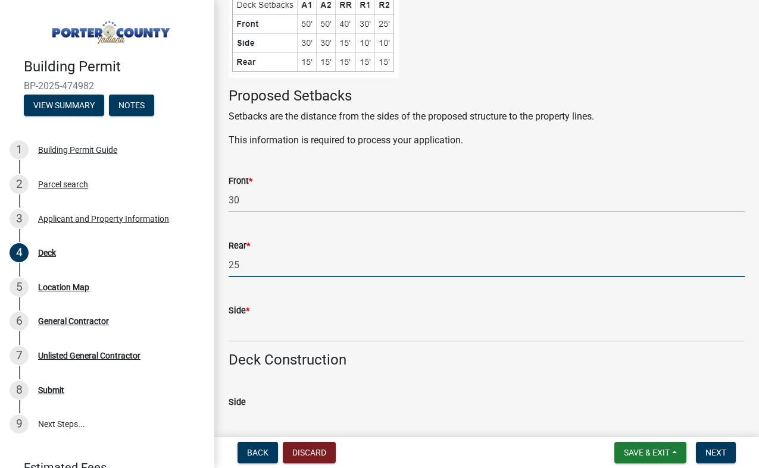
type input "25"
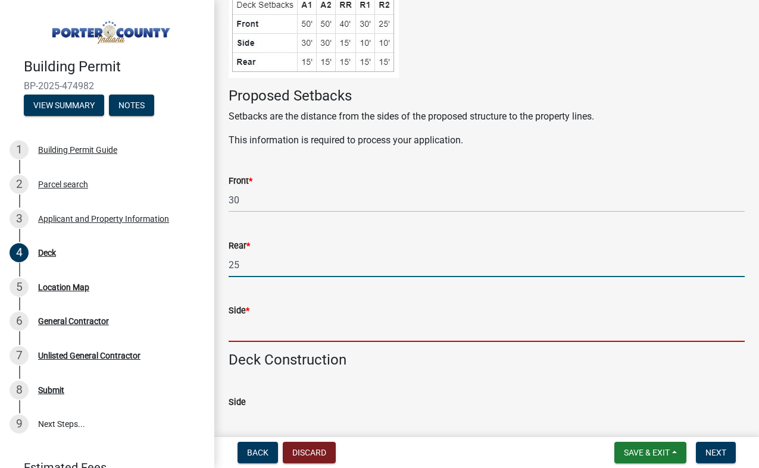
click at [262, 329] on input "Side *" at bounding box center [487, 330] width 516 height 24
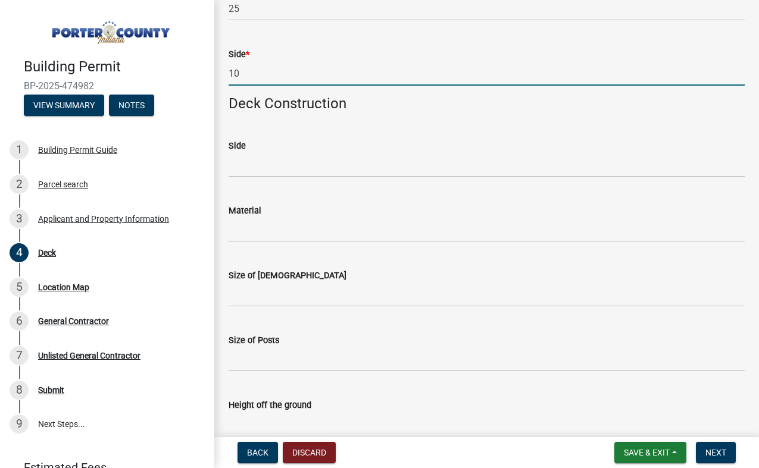
scroll to position [606, 0]
type input "10"
click at [532, 195] on div "Material" at bounding box center [487, 213] width 516 height 55
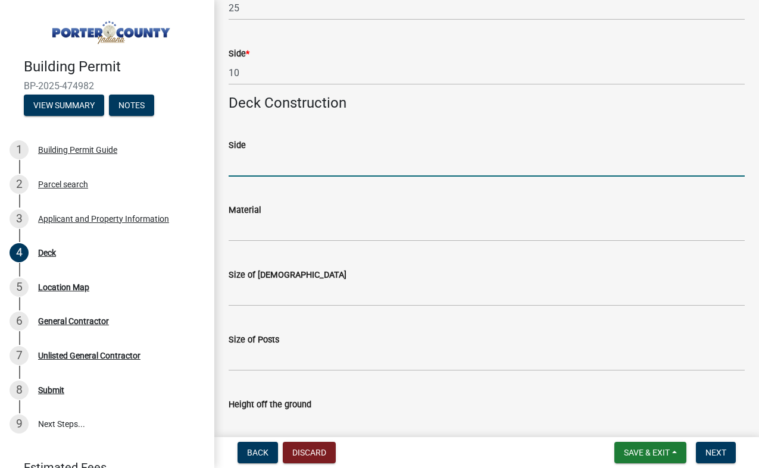
click at [254, 167] on input "Side" at bounding box center [487, 164] width 516 height 24
click at [264, 170] on input "Side" at bounding box center [487, 164] width 516 height 24
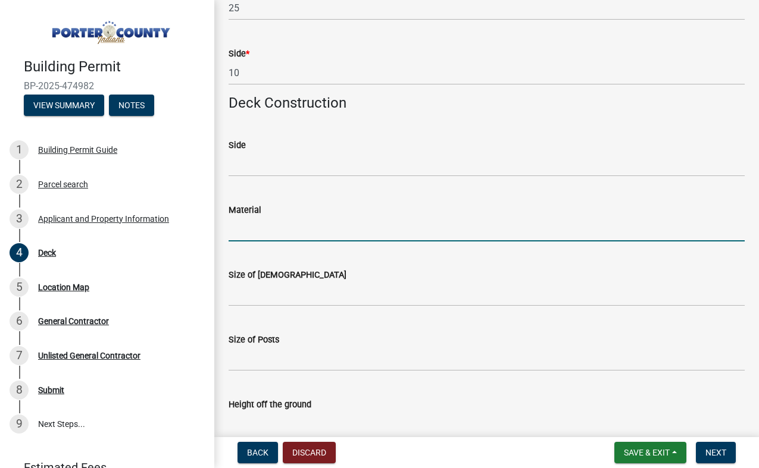
click at [265, 226] on input "Material" at bounding box center [487, 229] width 516 height 24
type input "C"
type input "{"
type input "p"
type input "Pressure treated structure with composite decking and aluminun handrail"
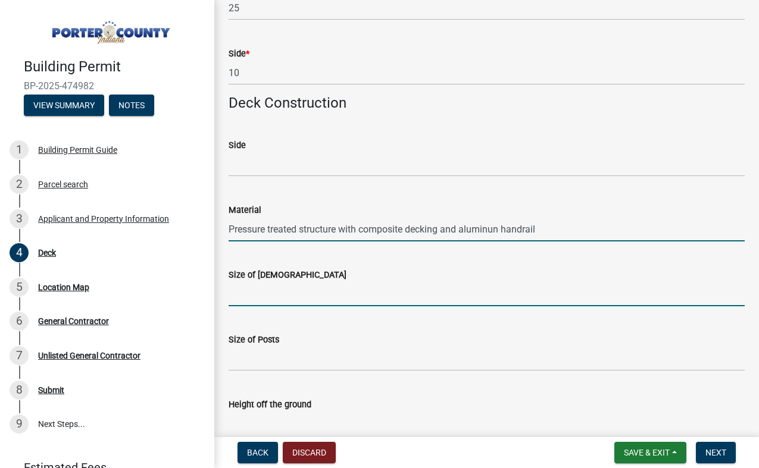
click at [243, 293] on input "Size of [DEMOGRAPHIC_DATA]" at bounding box center [487, 294] width 516 height 24
type input "2x10"
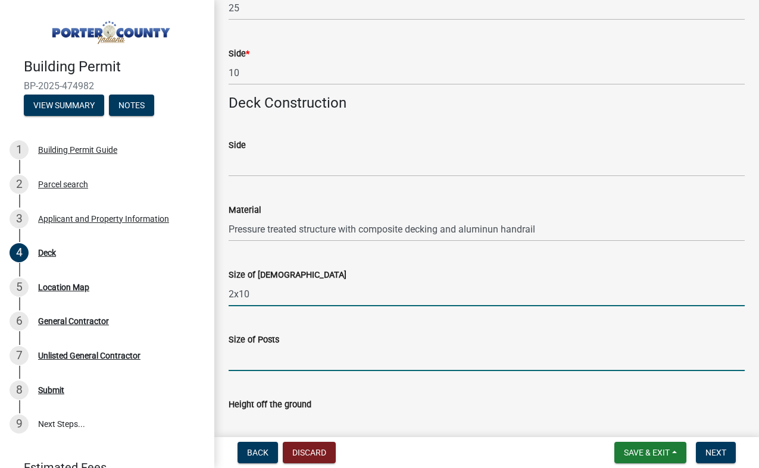
click at [280, 361] on input "Size of Posts" at bounding box center [487, 359] width 516 height 24
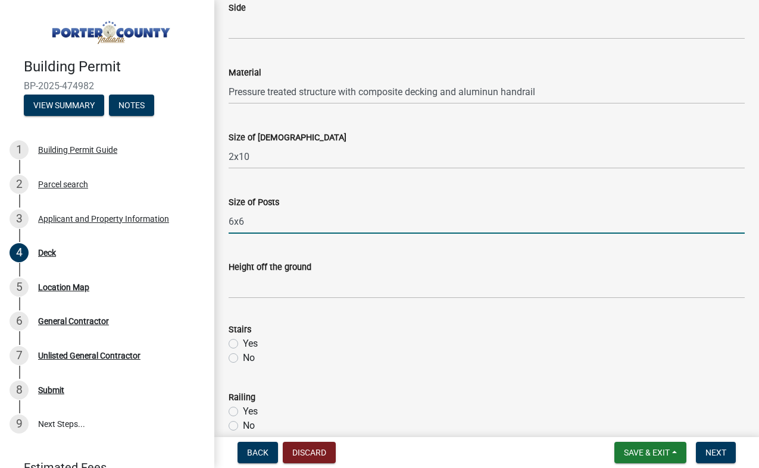
scroll to position [746, 0]
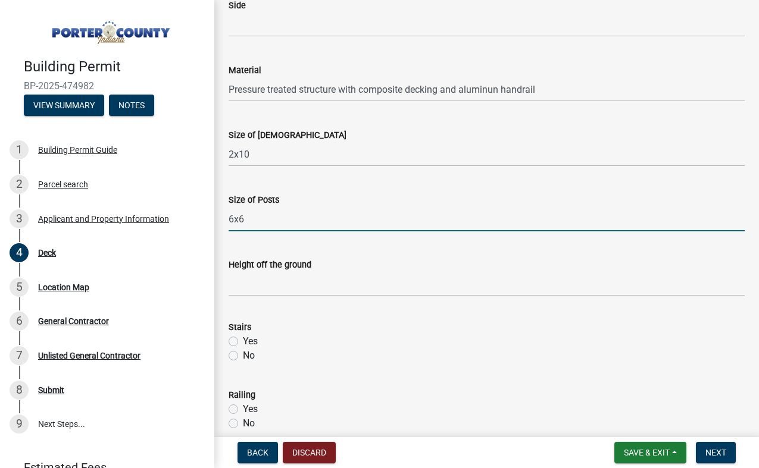
type input "6x6"
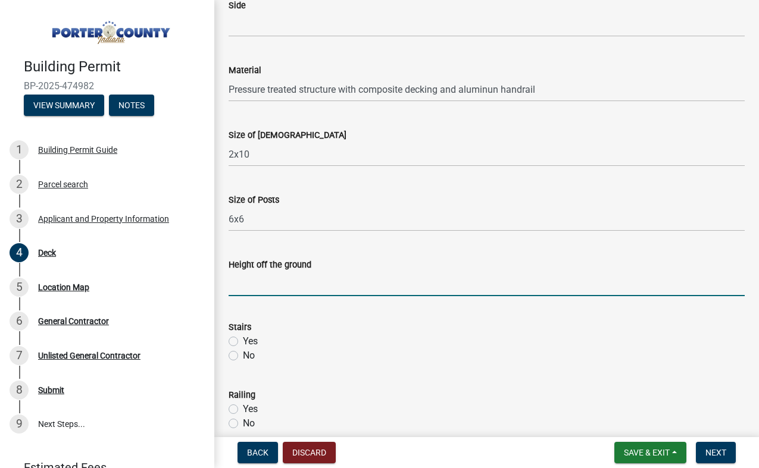
click at [280, 286] on input "Height off the ground" at bounding box center [487, 284] width 516 height 24
type input "6'"
click at [227, 337] on div "Stairs Yes No" at bounding box center [487, 334] width 534 height 57
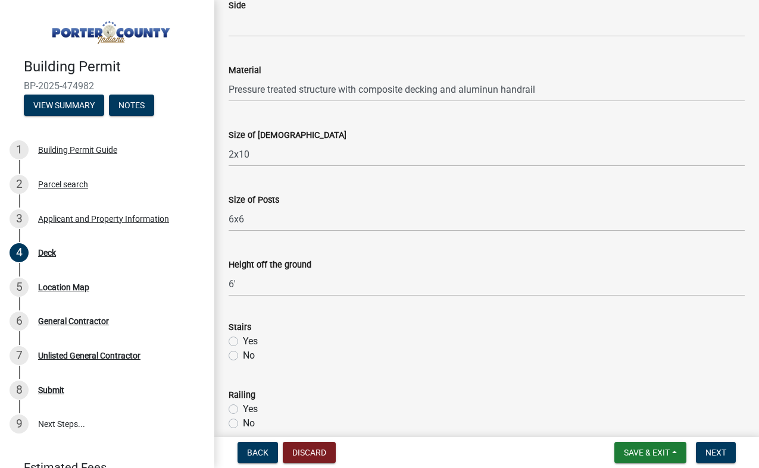
click at [238, 343] on div "Yes" at bounding box center [487, 341] width 516 height 14
click at [243, 342] on label "Yes" at bounding box center [250, 341] width 15 height 14
click at [243, 342] on input "Yes" at bounding box center [247, 338] width 8 height 8
radio input "true"
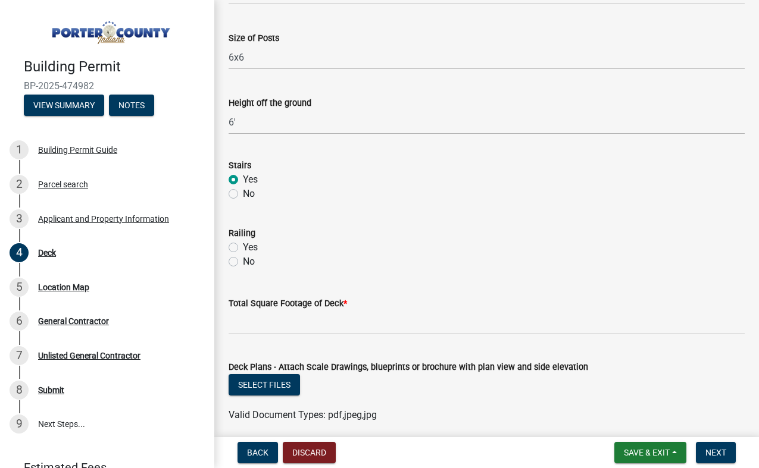
scroll to position [917, 0]
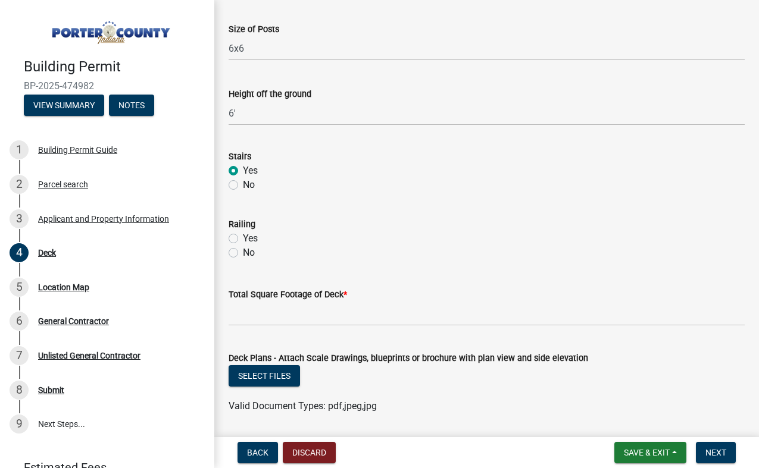
click at [243, 240] on label "Yes" at bounding box center [250, 239] width 15 height 14
click at [243, 239] on input "Yes" at bounding box center [247, 236] width 8 height 8
radio input "true"
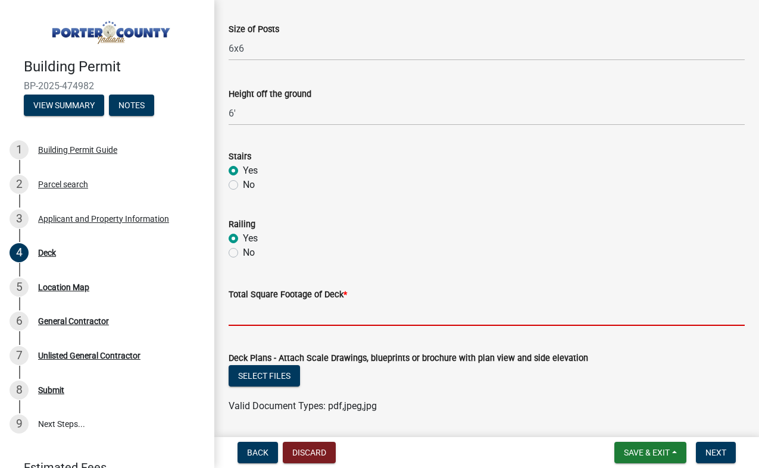
click at [281, 324] on input "text" at bounding box center [487, 314] width 516 height 24
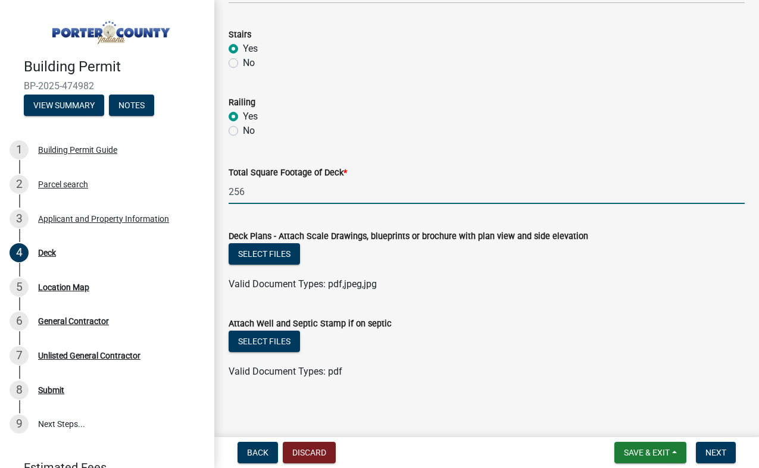
scroll to position [1042, 0]
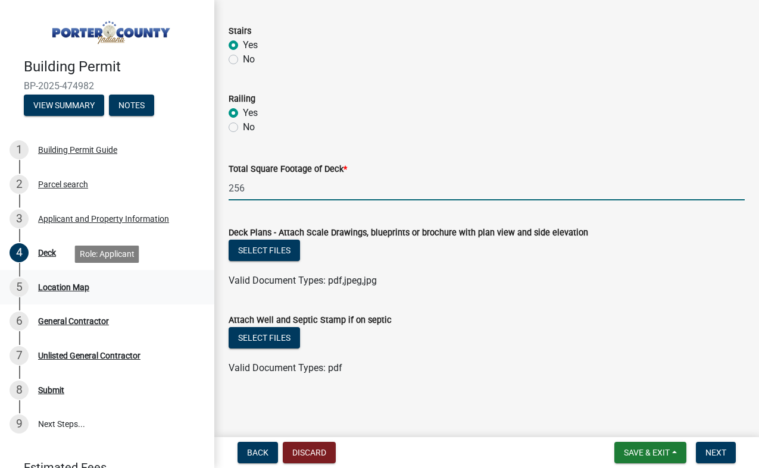
type input "256"
click at [57, 286] on div "Location Map" at bounding box center [63, 287] width 51 height 8
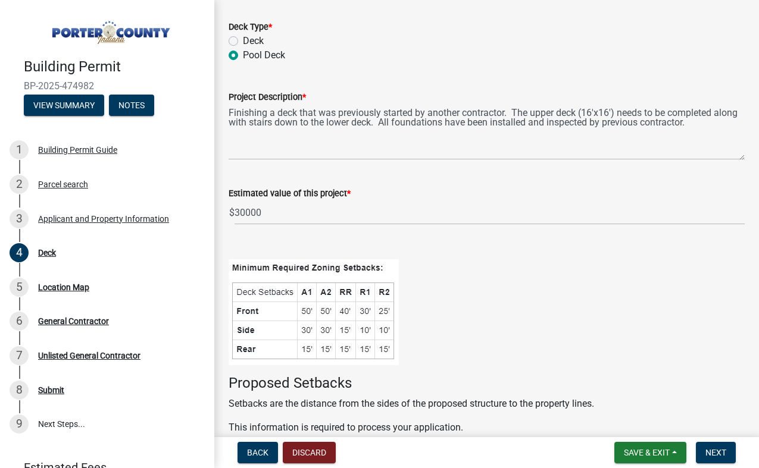
scroll to position [47, 0]
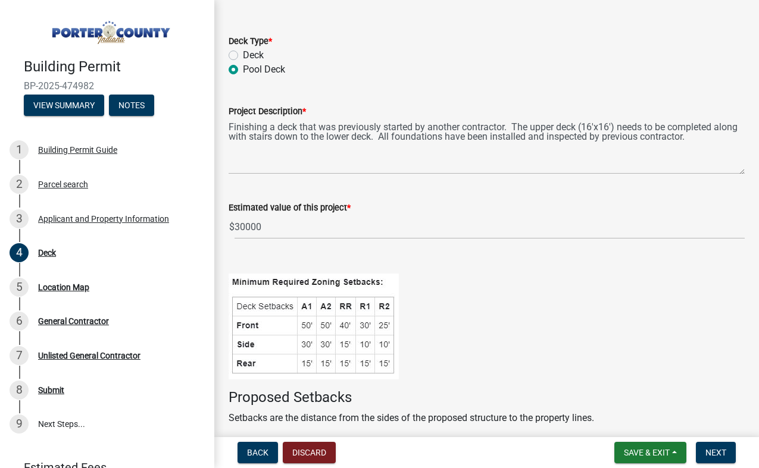
click at [243, 57] on label "Deck" at bounding box center [253, 55] width 21 height 14
click at [243, 56] on input "Deck" at bounding box center [247, 52] width 8 height 8
radio input "true"
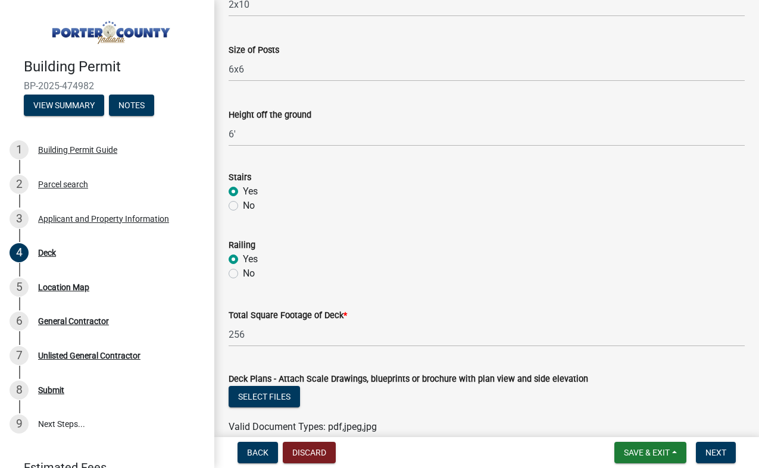
scroll to position [1042, 0]
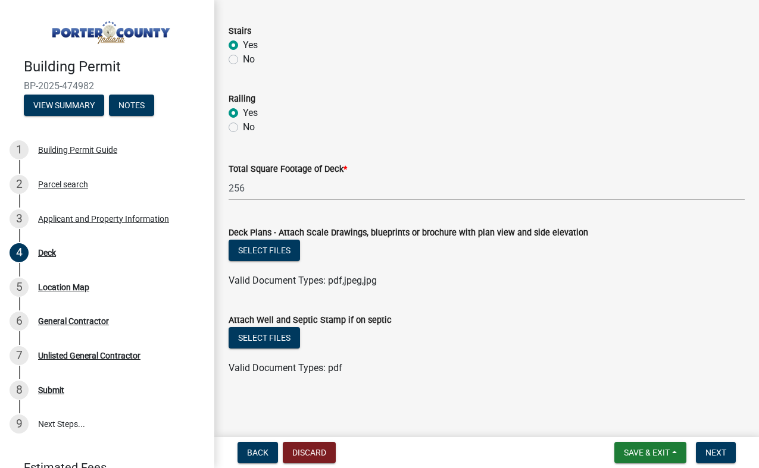
click at [456, 254] on div "Select files" at bounding box center [487, 252] width 516 height 24
click at [262, 246] on button "Select files" at bounding box center [264, 250] width 71 height 21
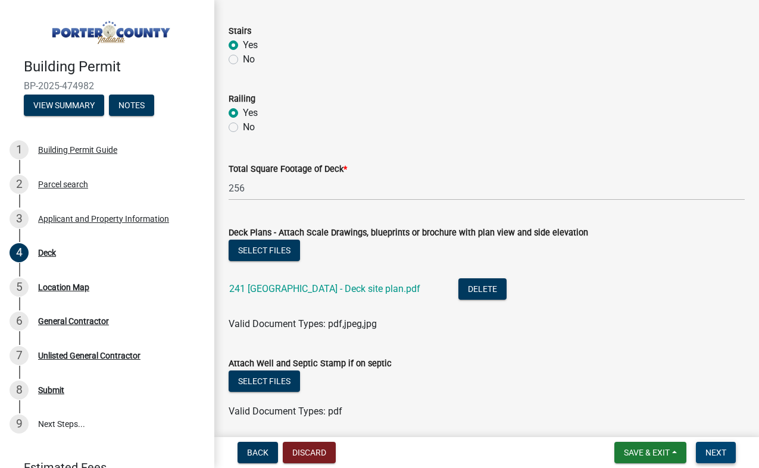
click at [724, 452] on span "Next" at bounding box center [715, 453] width 21 height 10
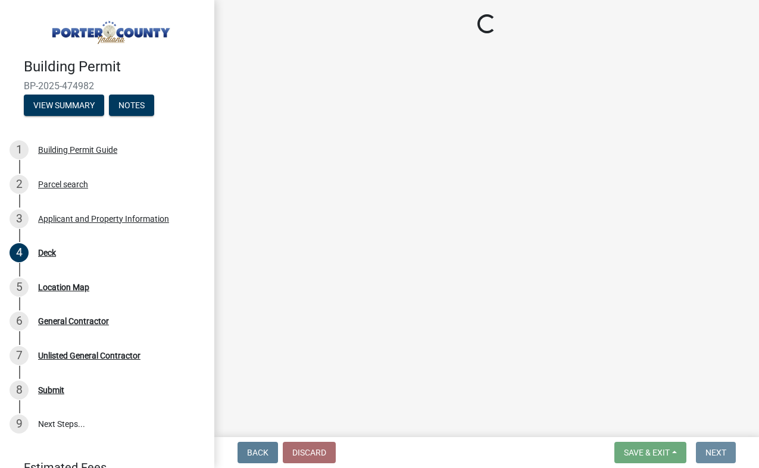
scroll to position [0, 0]
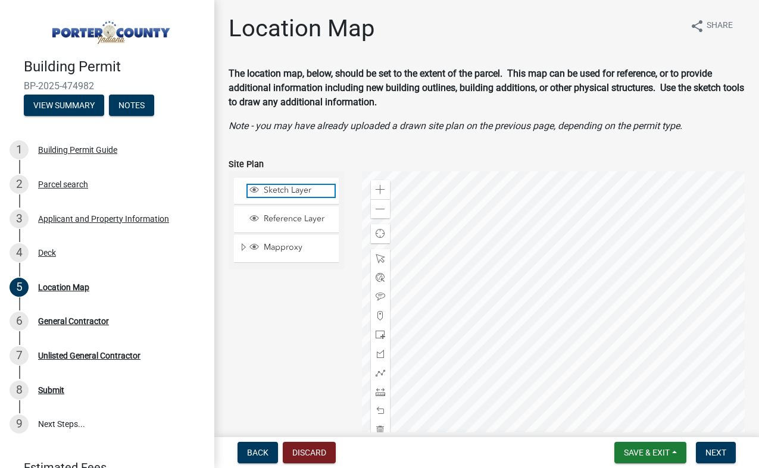
click at [292, 193] on span "Sketch Layer" at bounding box center [298, 190] width 74 height 11
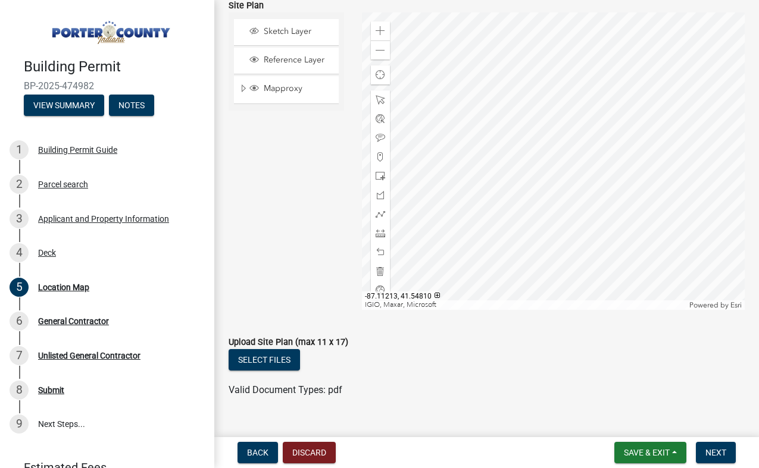
scroll to position [182, 0]
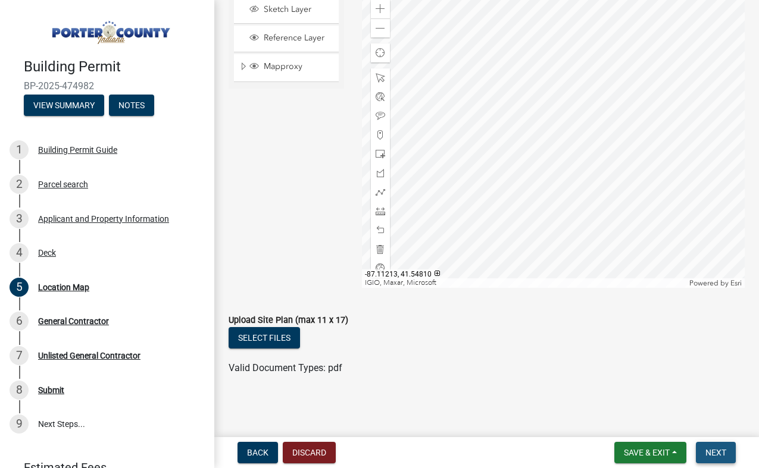
click at [723, 452] on span "Next" at bounding box center [715, 453] width 21 height 10
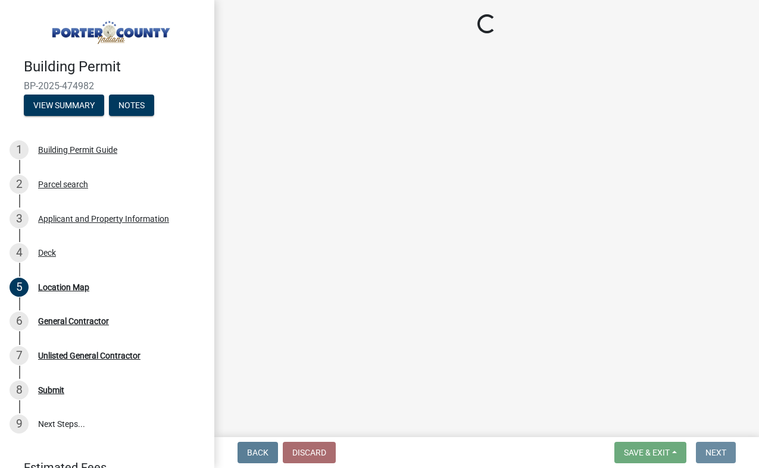
scroll to position [0, 0]
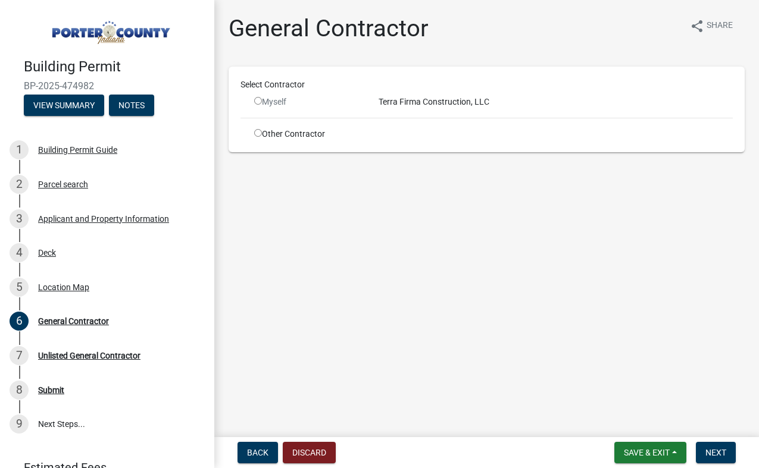
click at [260, 105] on input "radio" at bounding box center [258, 101] width 8 height 8
click at [413, 104] on div "Terra Firma Construction, LLC" at bounding box center [556, 102] width 373 height 12
click at [259, 102] on input "radio" at bounding box center [258, 101] width 8 height 8
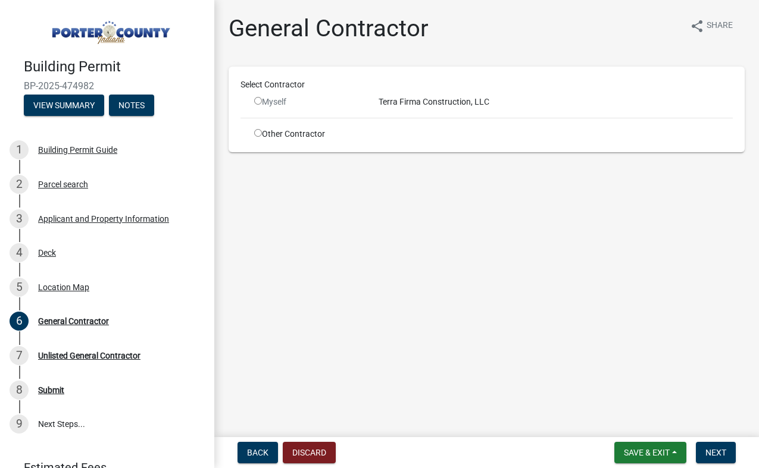
click at [259, 102] on input "radio" at bounding box center [258, 101] width 8 height 8
click at [722, 451] on span "Next" at bounding box center [715, 453] width 21 height 10
click at [259, 98] on input "radio" at bounding box center [258, 101] width 8 height 8
click at [261, 99] on input "radio" at bounding box center [258, 101] width 8 height 8
radio input "false"
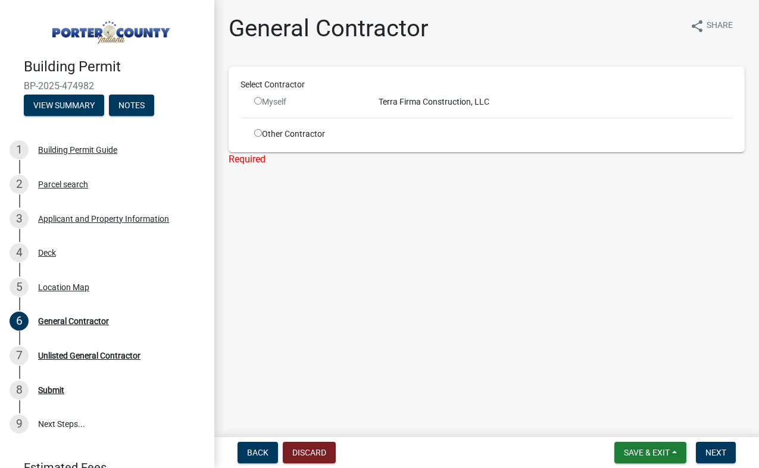
click at [433, 112] on div "Select Contractor Myself Terra Firma Construction, LLC Other Contractor" at bounding box center [486, 110] width 492 height 62
click at [405, 96] on div "Terra Firma Construction, LLC" at bounding box center [556, 102] width 373 height 12
click at [357, 106] on div "Myself" at bounding box center [307, 102] width 107 height 12
click at [255, 134] on input "radio" at bounding box center [258, 133] width 8 height 8
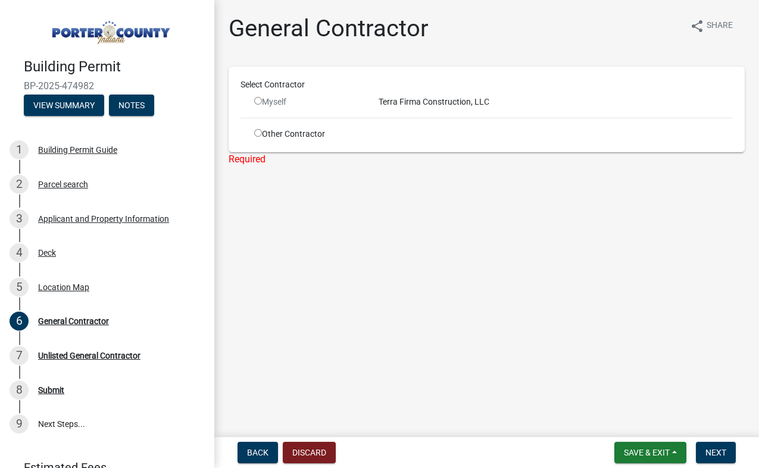
radio input "true"
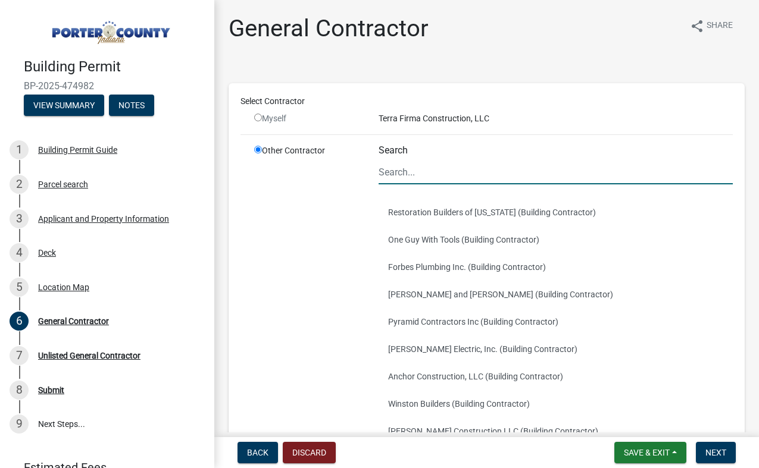
click at [427, 174] on input "Search" at bounding box center [556, 172] width 355 height 24
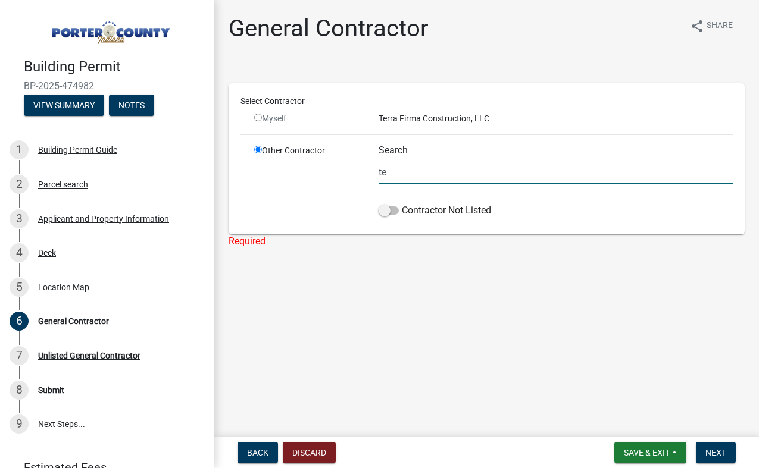
type input "t"
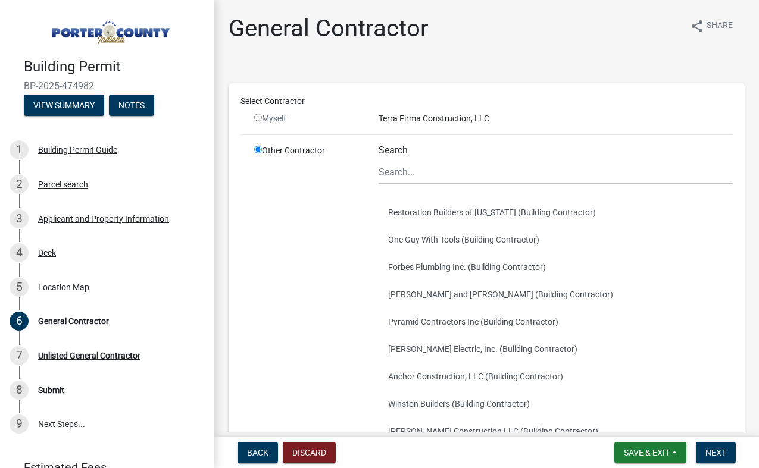
click at [260, 118] on input "radio" at bounding box center [258, 118] width 8 height 8
radio input "false"
radio input "true"
click at [260, 118] on input "radio" at bounding box center [258, 118] width 8 height 8
radio input "false"
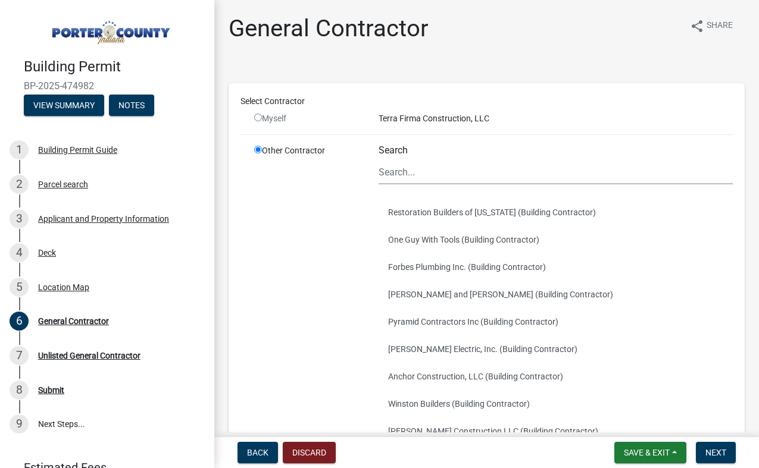
radio input "true"
click at [643, 448] on span "Save & Exit" at bounding box center [647, 453] width 46 height 10
click at [614, 396] on button "Save" at bounding box center [638, 393] width 95 height 29
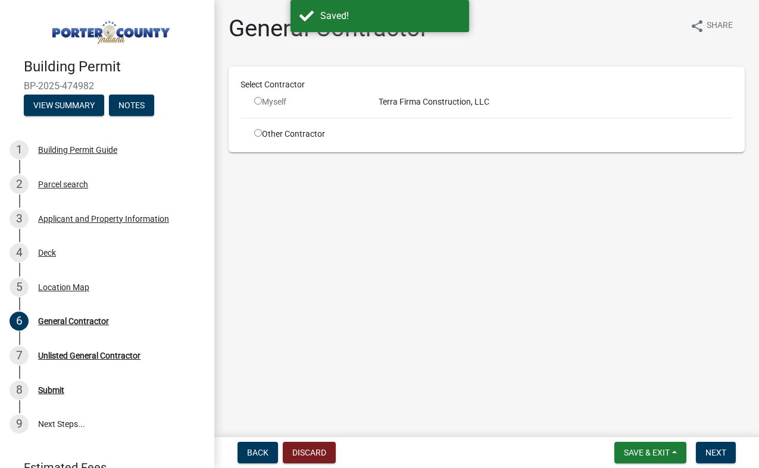
click at [256, 99] on input "radio" at bounding box center [258, 101] width 8 height 8
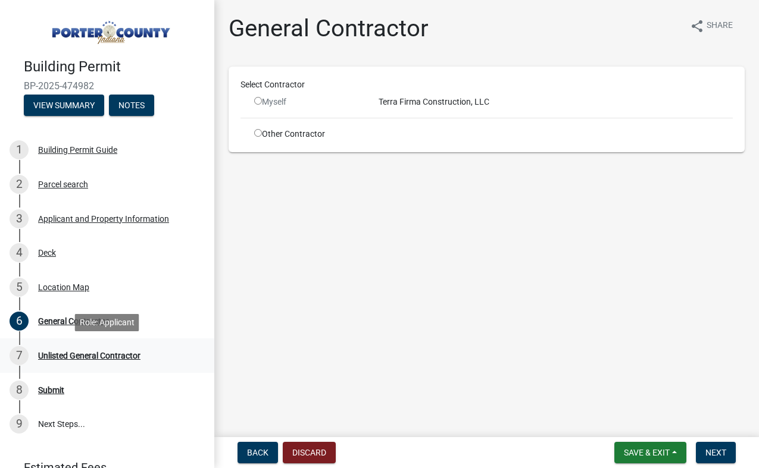
scroll to position [58, 0]
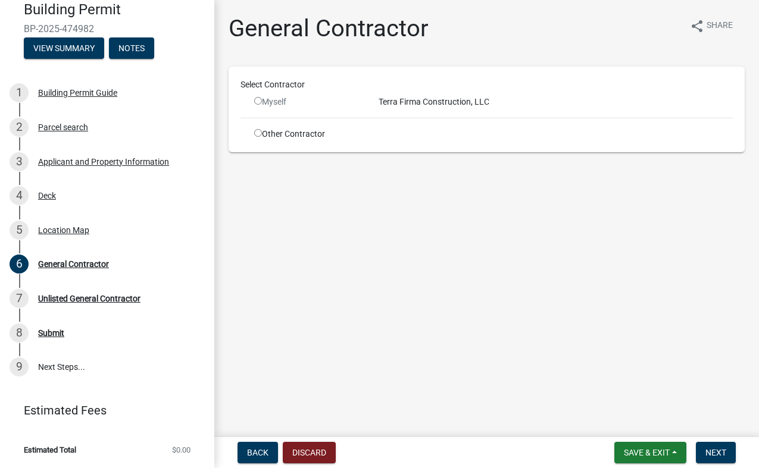
click at [259, 102] on input "radio" at bounding box center [258, 101] width 8 height 8
radio input "false"
click at [54, 233] on div "Location Map" at bounding box center [63, 230] width 51 height 8
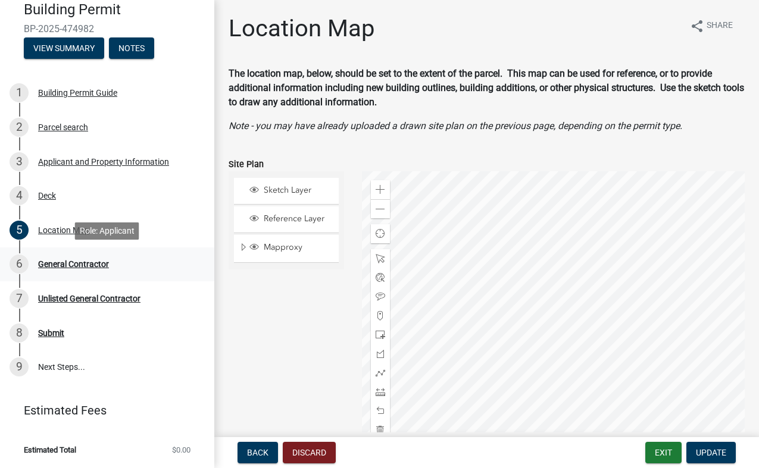
click at [52, 262] on div "General Contractor" at bounding box center [73, 264] width 71 height 8
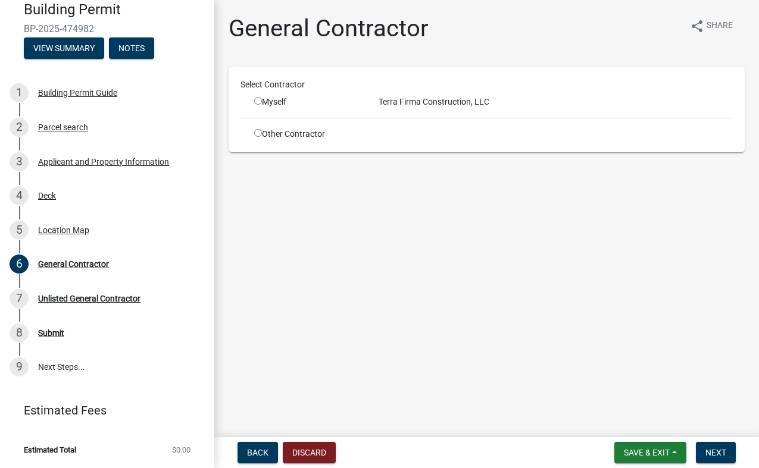
click at [257, 105] on input "radio" at bounding box center [258, 101] width 8 height 8
radio input "true"
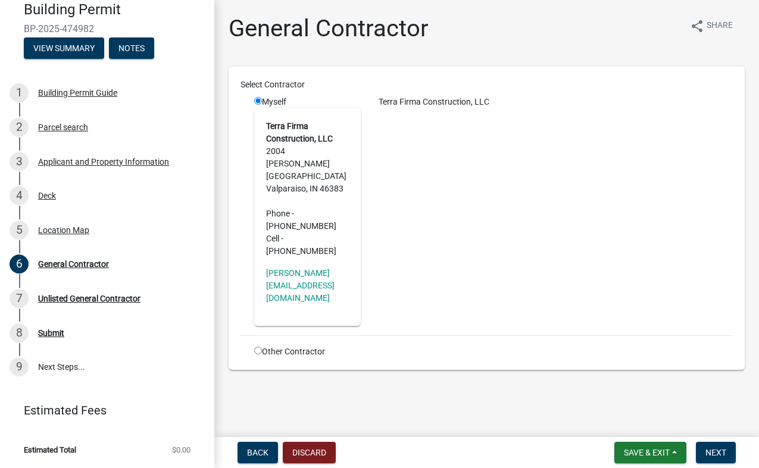
click at [624, 340] on wm-data-entity-input "Select Contractor Myself Terra Firma Construction, LLC 2004 Beulah Vista Blvd V…" at bounding box center [487, 223] width 516 height 313
click at [718, 450] on span "Next" at bounding box center [715, 453] width 21 height 10
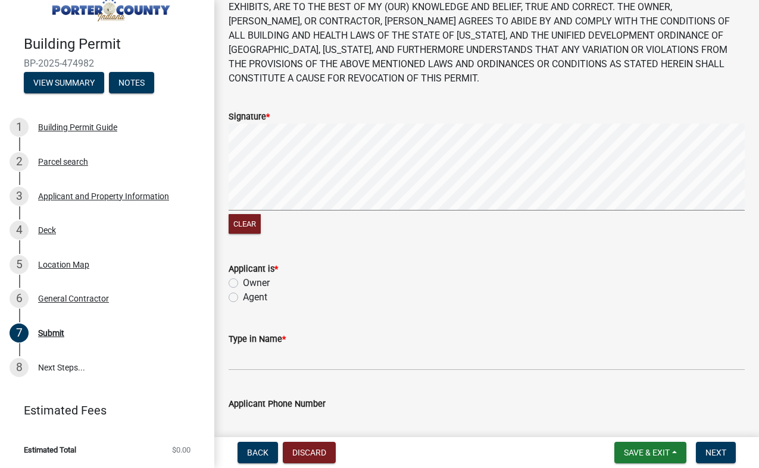
scroll to position [82, 0]
click at [677, 91] on wm-data-entity-input-list "THE INFORMATION CONTAINED IN THE ATTACHED BUILDING PERMIT AND PLAN APPLICATION …" at bounding box center [487, 284] width 516 height 598
click at [243, 297] on label "Agent" at bounding box center [255, 296] width 24 height 14
click at [243, 297] on input "Agent" at bounding box center [247, 293] width 8 height 8
radio input "true"
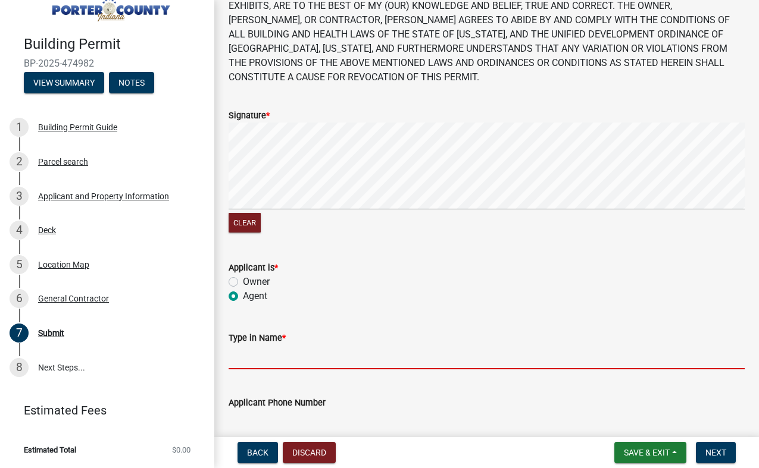
click at [304, 346] on input "Type in Name *" at bounding box center [487, 357] width 516 height 24
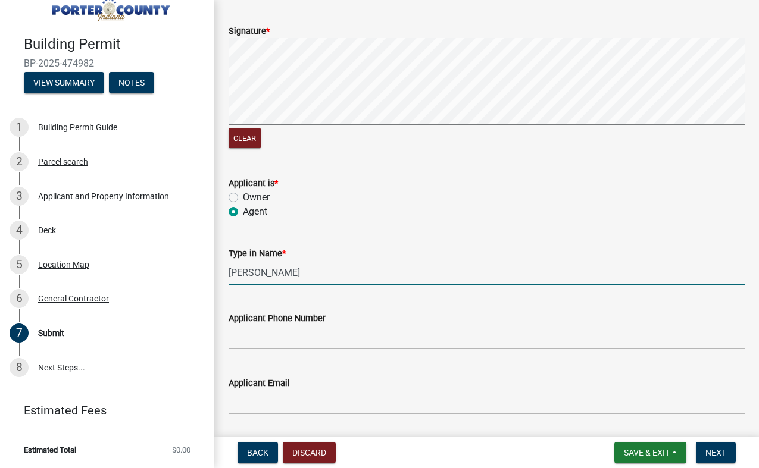
scroll to position [178, 0]
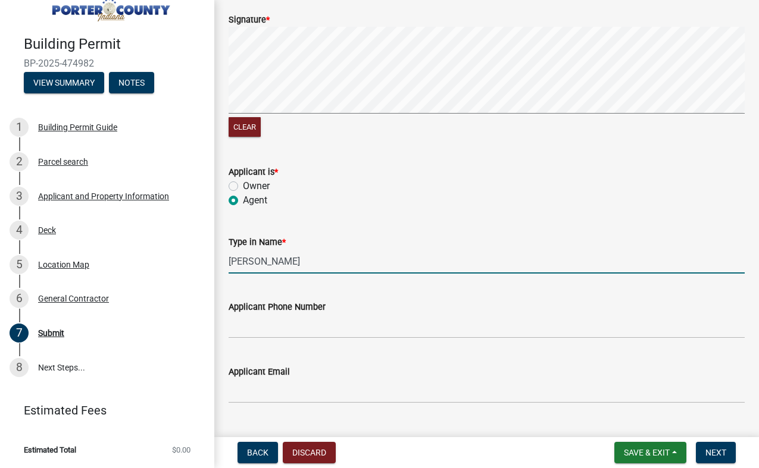
type input "Alan"
click at [243, 186] on label "Owner" at bounding box center [256, 186] width 27 height 14
click at [243, 186] on input "Owner" at bounding box center [247, 183] width 8 height 8
radio input "true"
click at [272, 262] on input "Alan" at bounding box center [487, 261] width 516 height 24
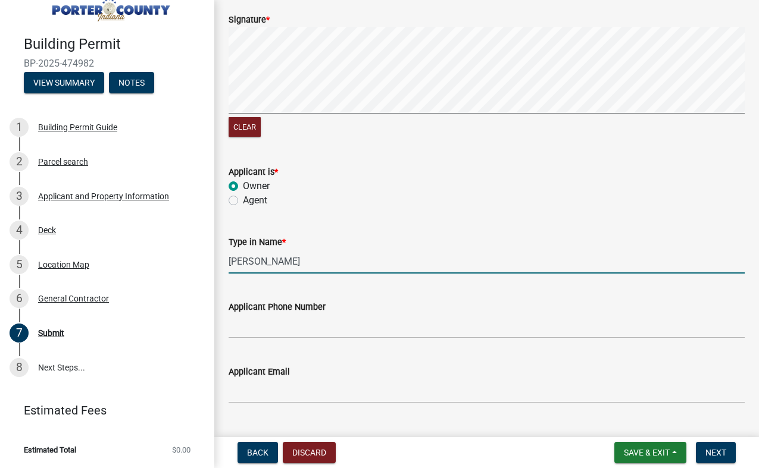
type input "Alan Courtney"
click at [264, 329] on input "Applicant Phone Number" at bounding box center [487, 326] width 516 height 24
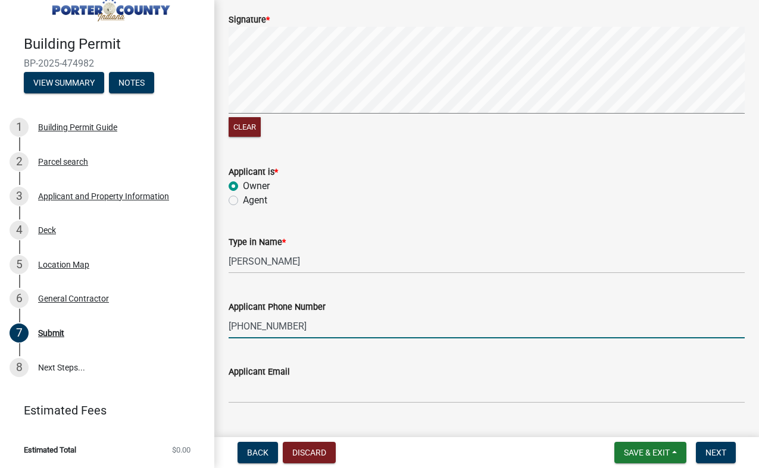
scroll to position [279, 0]
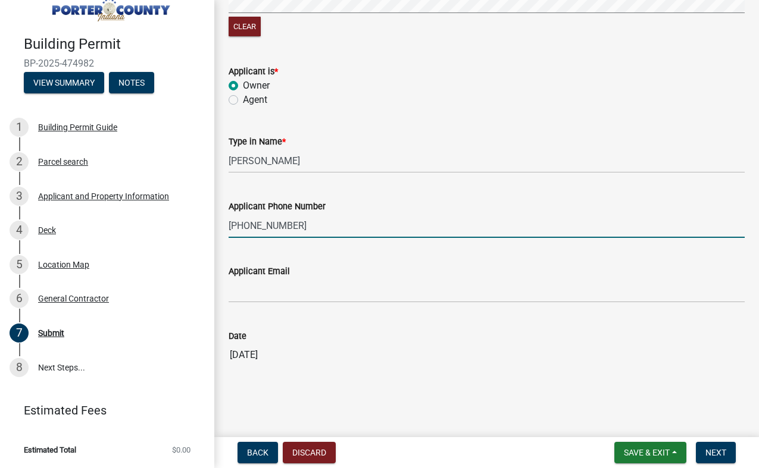
type input "219-508-4496"
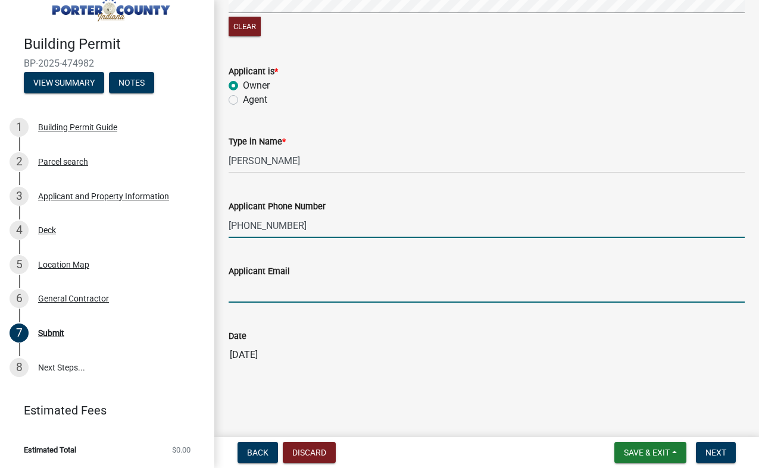
click at [273, 294] on input "Applicant Email" at bounding box center [487, 291] width 516 height 24
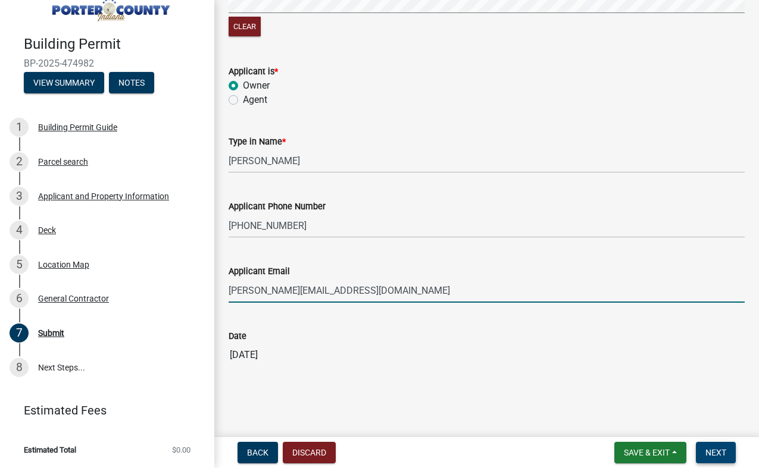
type input "alan.courtney24@gmail.com"
click at [711, 452] on span "Next" at bounding box center [715, 453] width 21 height 10
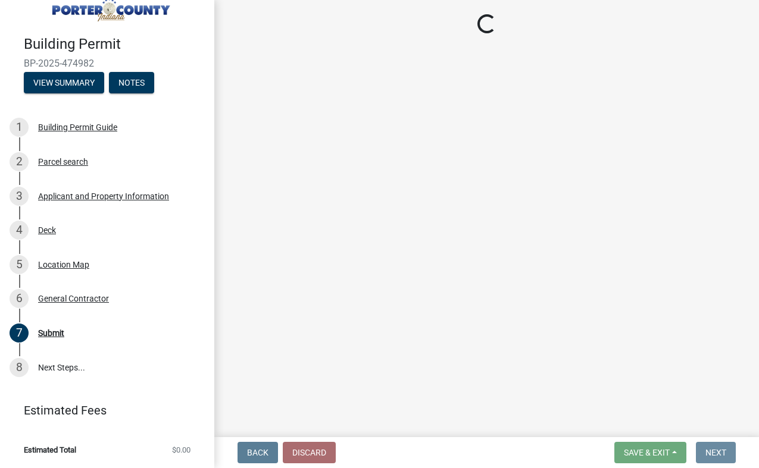
scroll to position [0, 0]
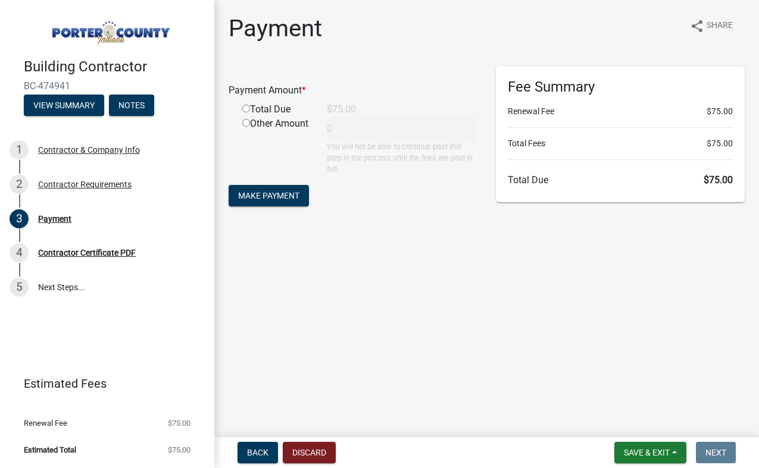
click at [243, 110] on input "radio" at bounding box center [246, 109] width 8 height 8
radio input "true"
type input "75"
click at [282, 199] on span "Make Payment" at bounding box center [268, 195] width 61 height 10
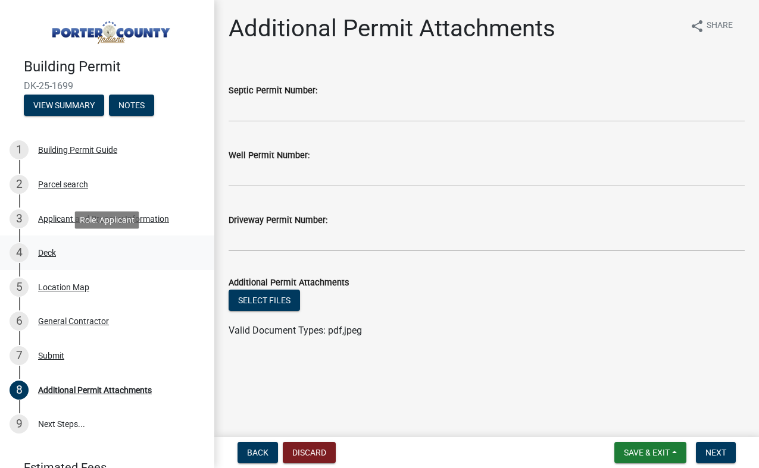
click at [49, 254] on div "Deck" at bounding box center [47, 253] width 18 height 8
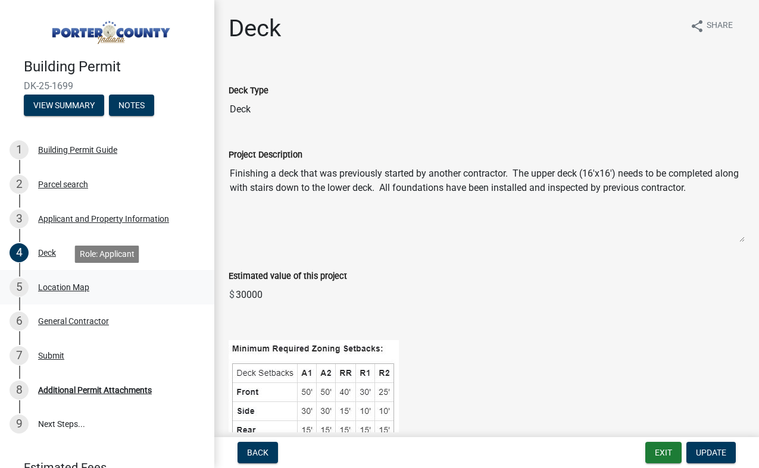
click at [67, 286] on div "Location Map" at bounding box center [63, 287] width 51 height 8
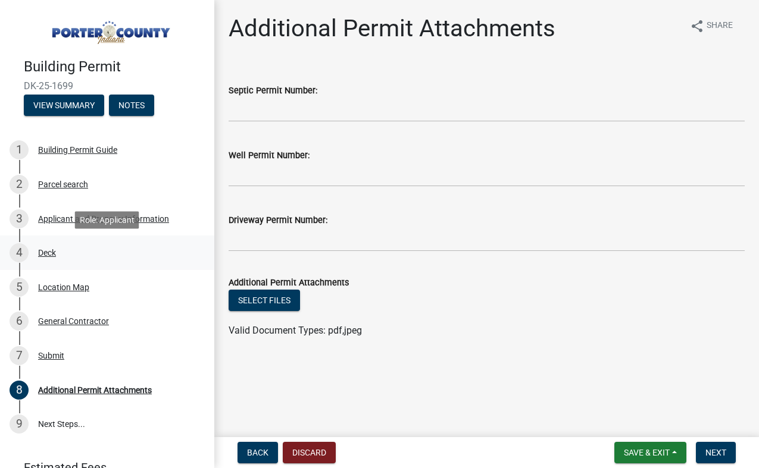
click at [45, 256] on div "Deck" at bounding box center [47, 253] width 18 height 8
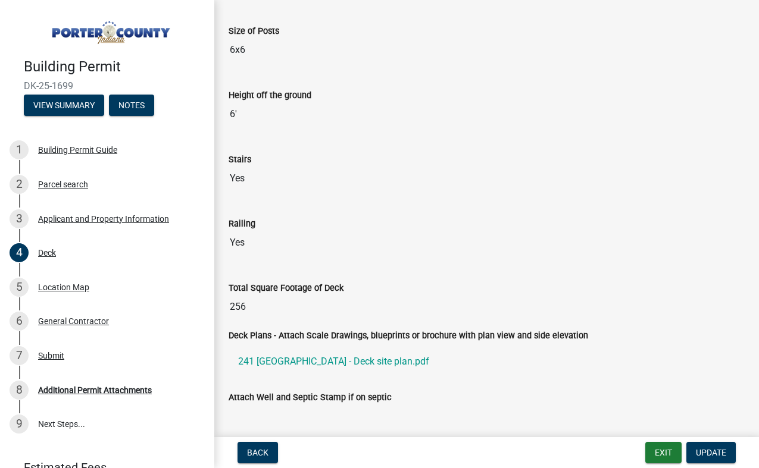
scroll to position [968, 0]
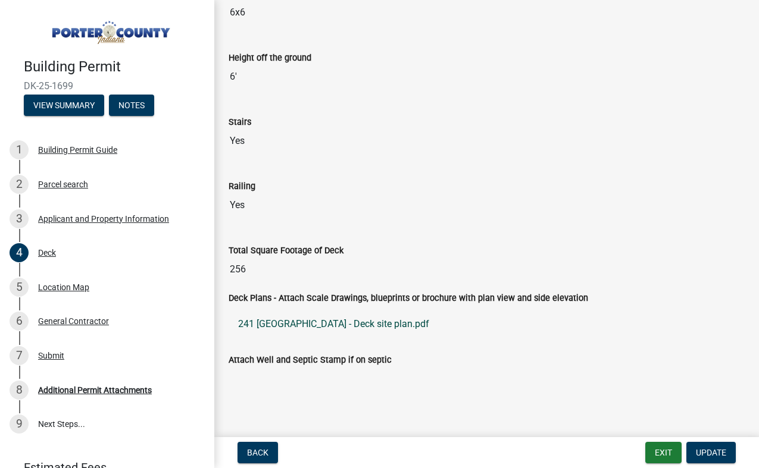
click at [336, 325] on link "241 [GEOGRAPHIC_DATA] - Deck site plan.pdf" at bounding box center [487, 324] width 516 height 29
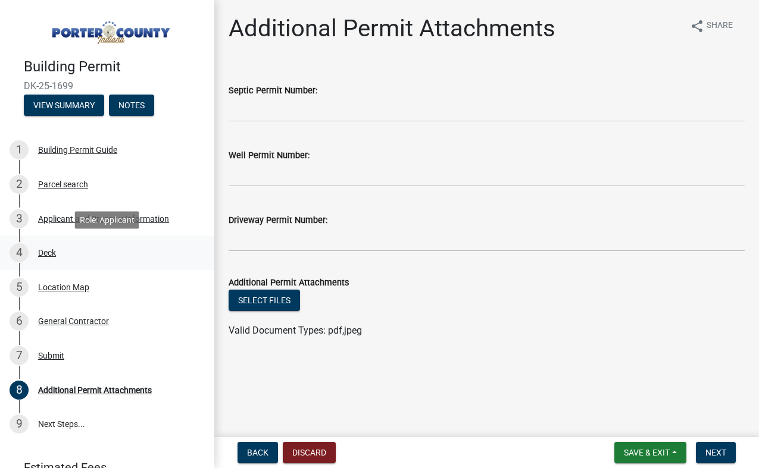
click at [51, 254] on div "Deck" at bounding box center [47, 253] width 18 height 8
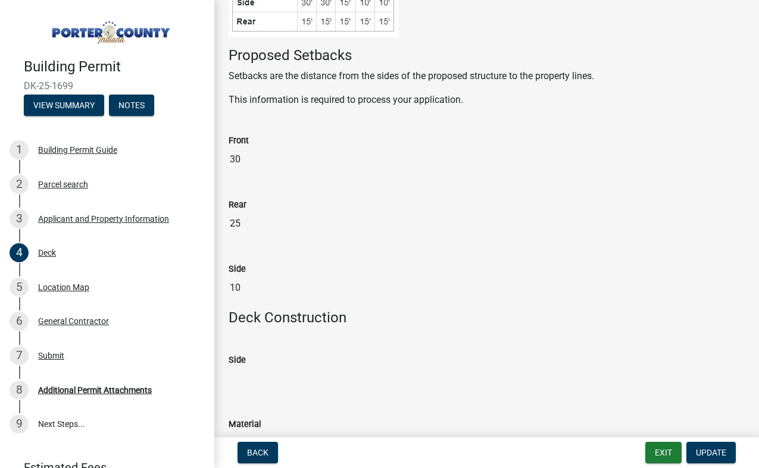
scroll to position [420, 0]
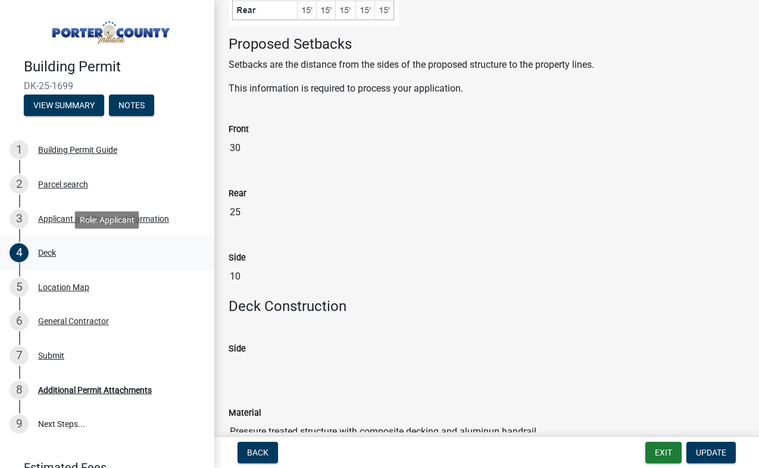
click at [52, 252] on div "Deck" at bounding box center [47, 253] width 18 height 8
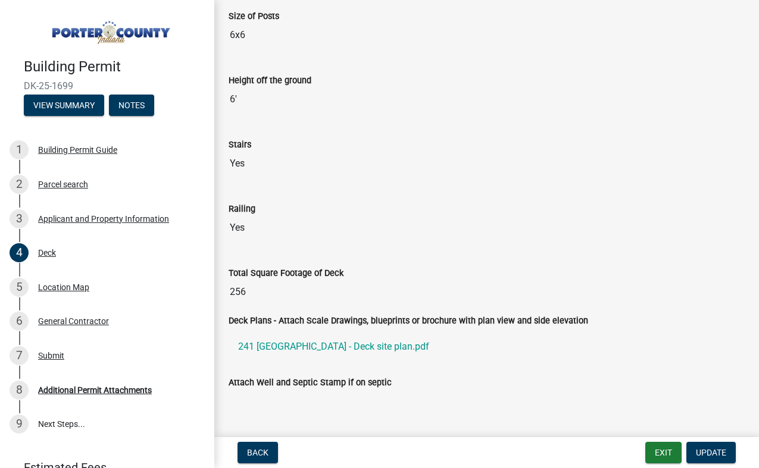
scroll to position [968, 0]
